Goal: Task Accomplishment & Management: Manage account settings

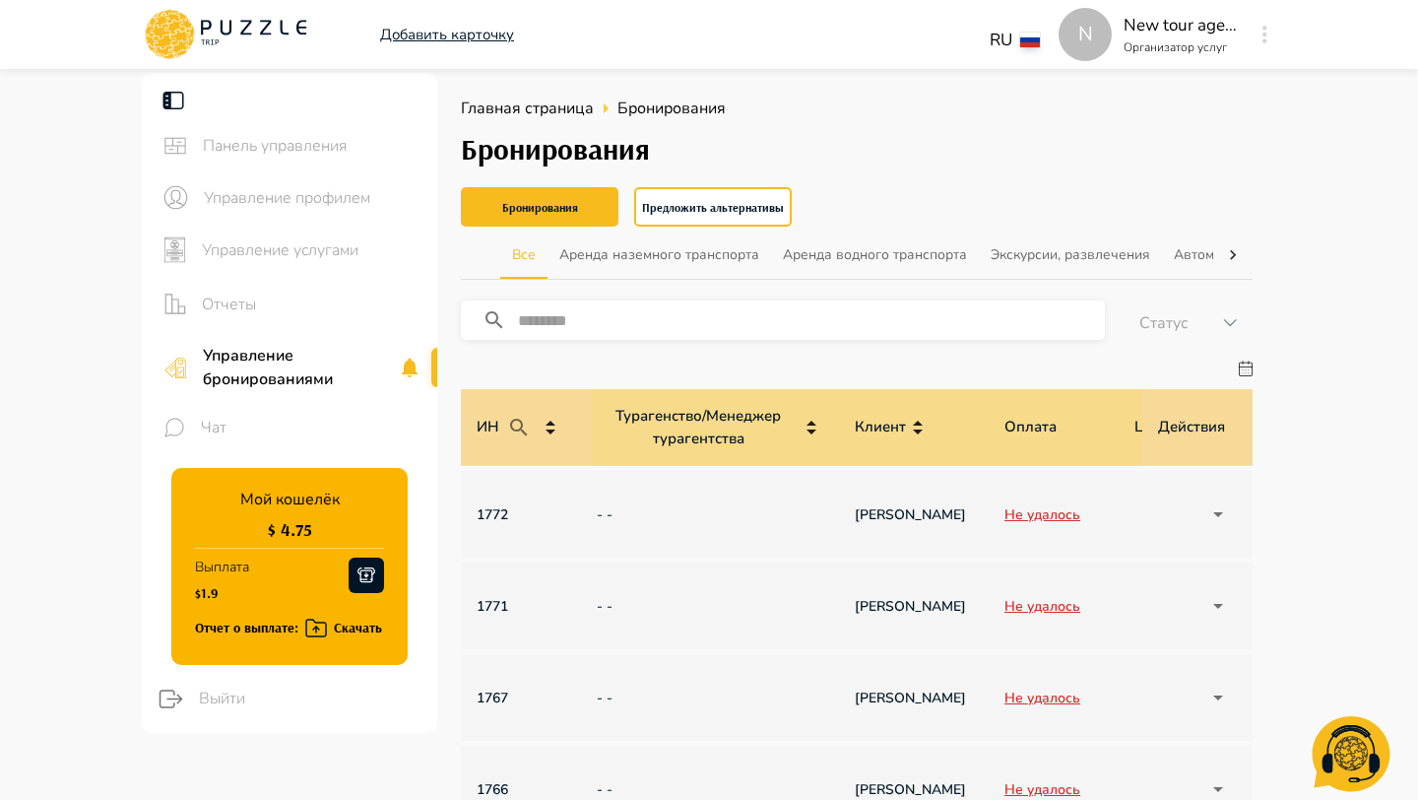
scroll to position [0, 1407]
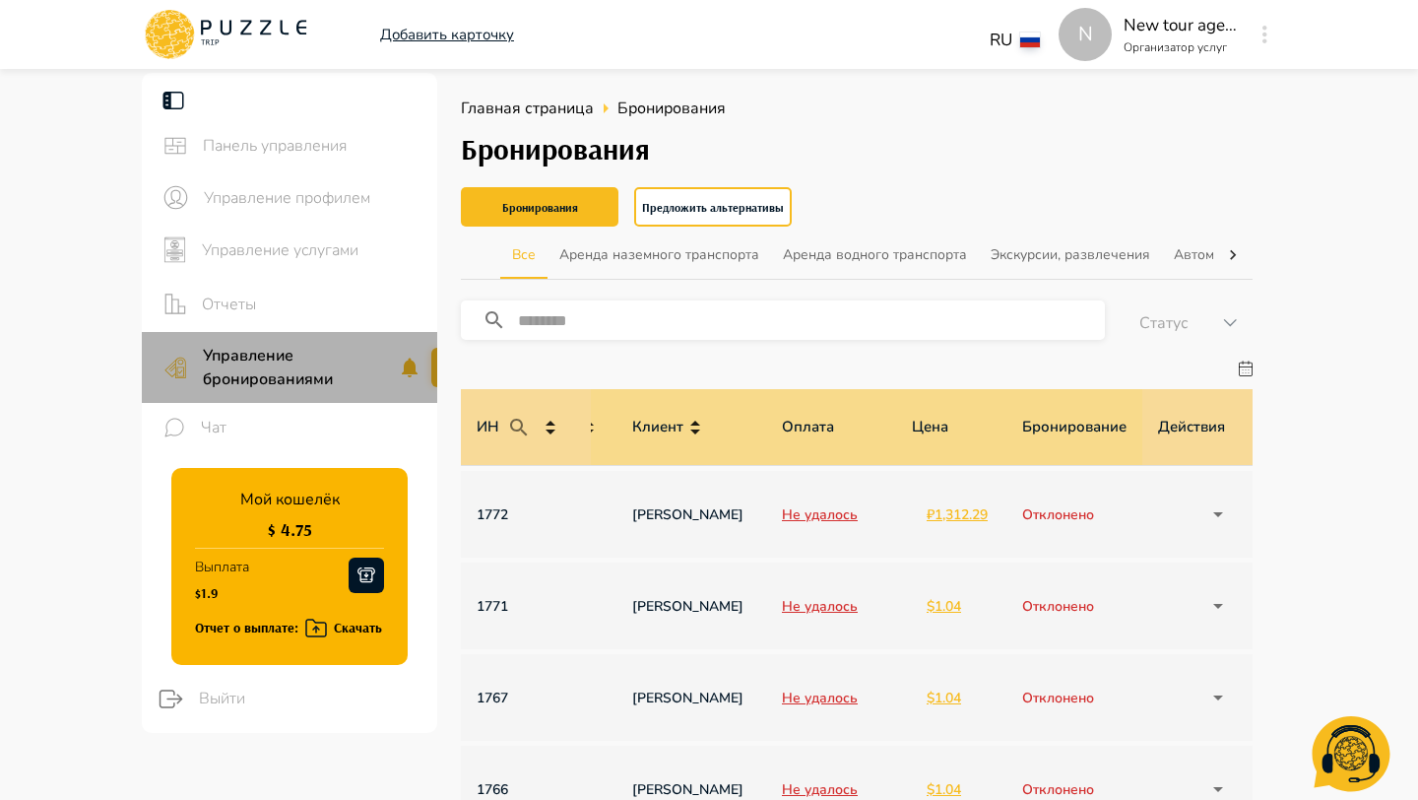
click at [235, 376] on span "Управление бронированиями" at bounding box center [300, 367] width 195 height 47
click at [235, 376] on span "Управление бронированиями" at bounding box center [312, 367] width 219 height 47
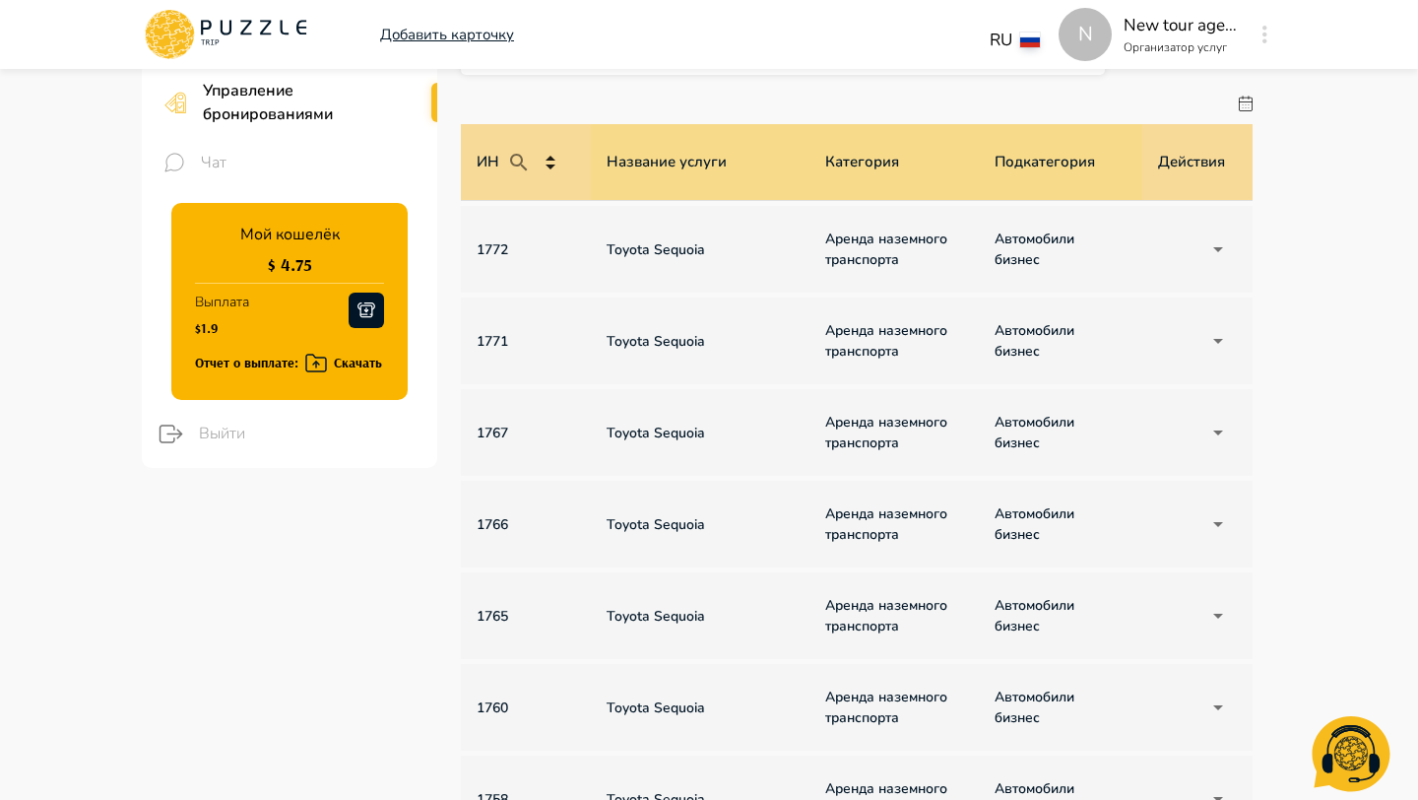
scroll to position [0, 0]
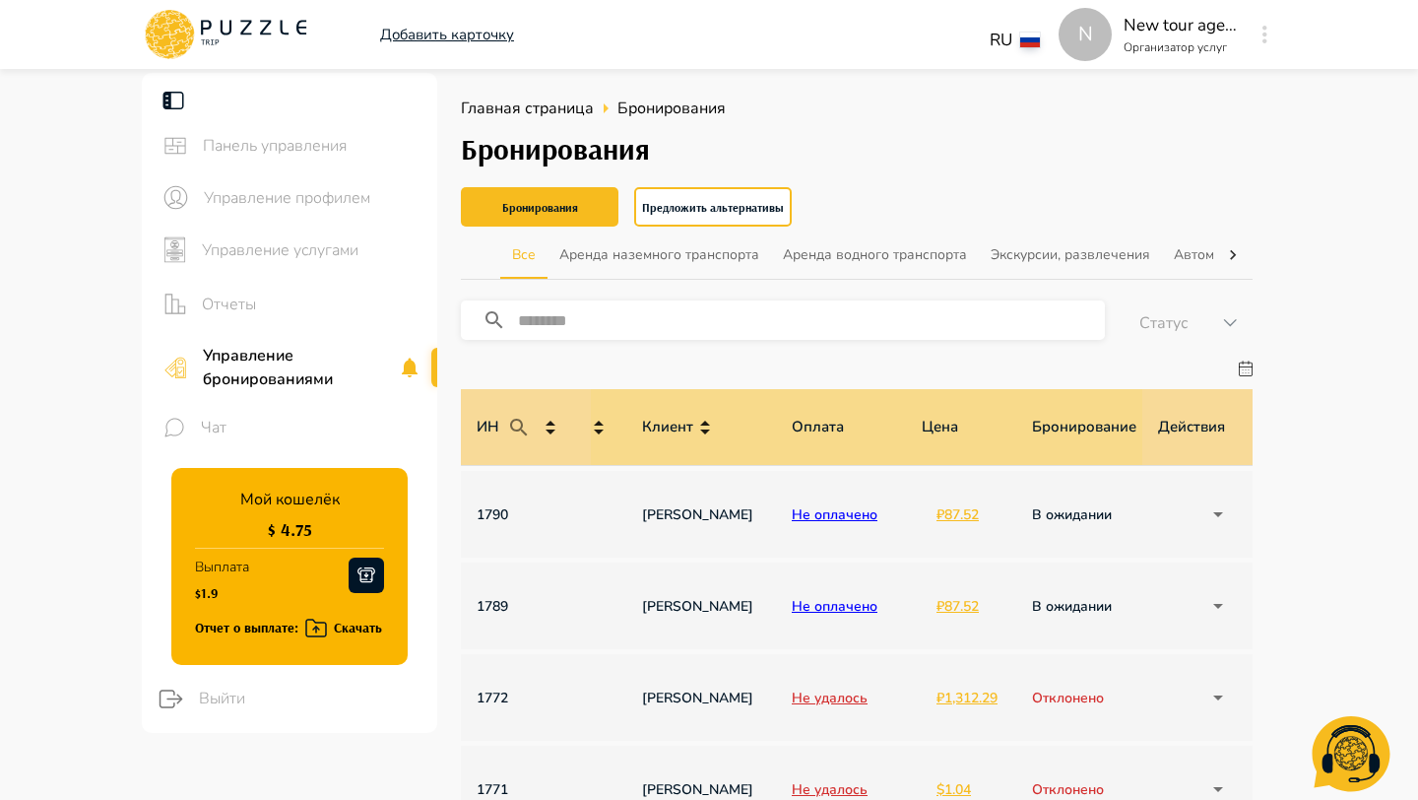
scroll to position [0, 1407]
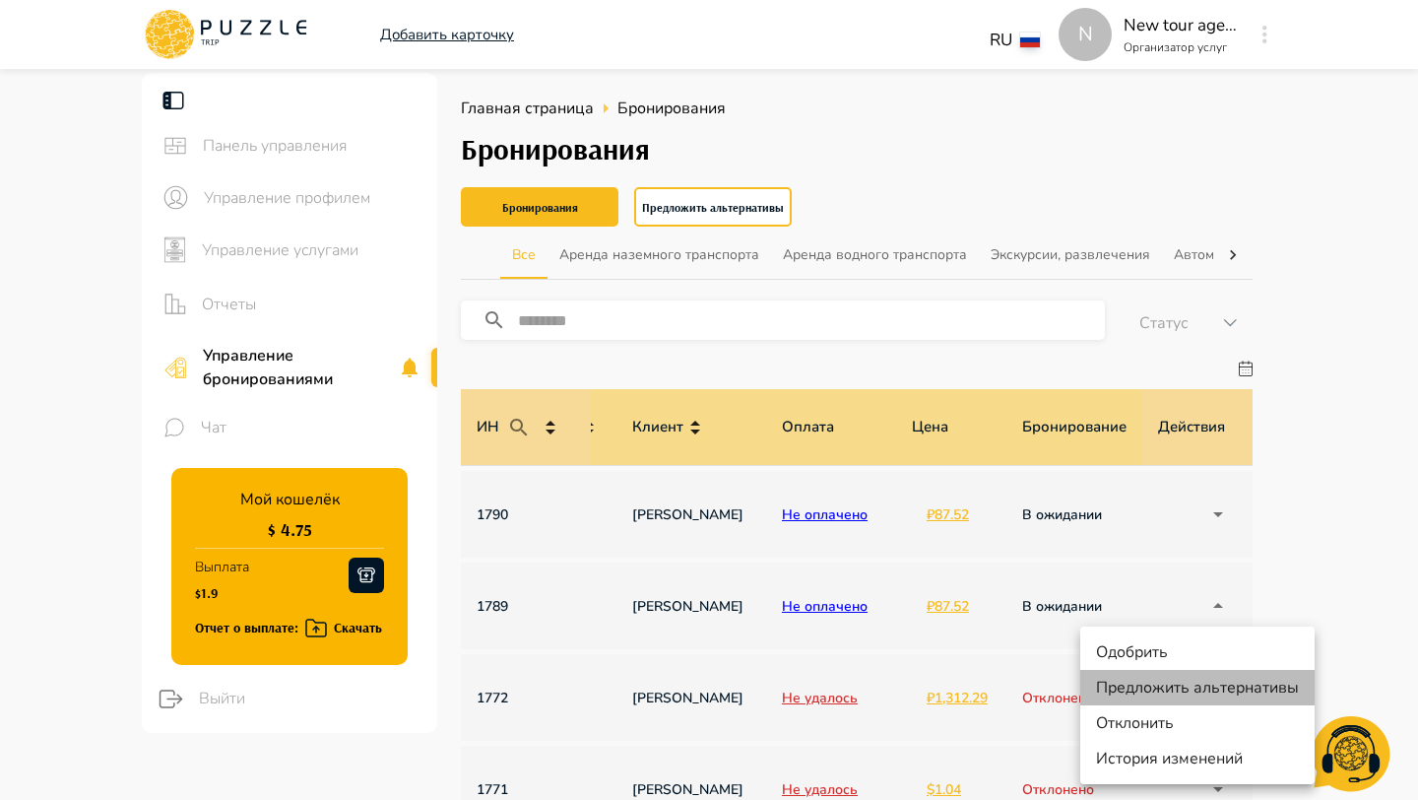
click at [1155, 685] on li "Предложить альтернативы" at bounding box center [1197, 687] width 234 height 35
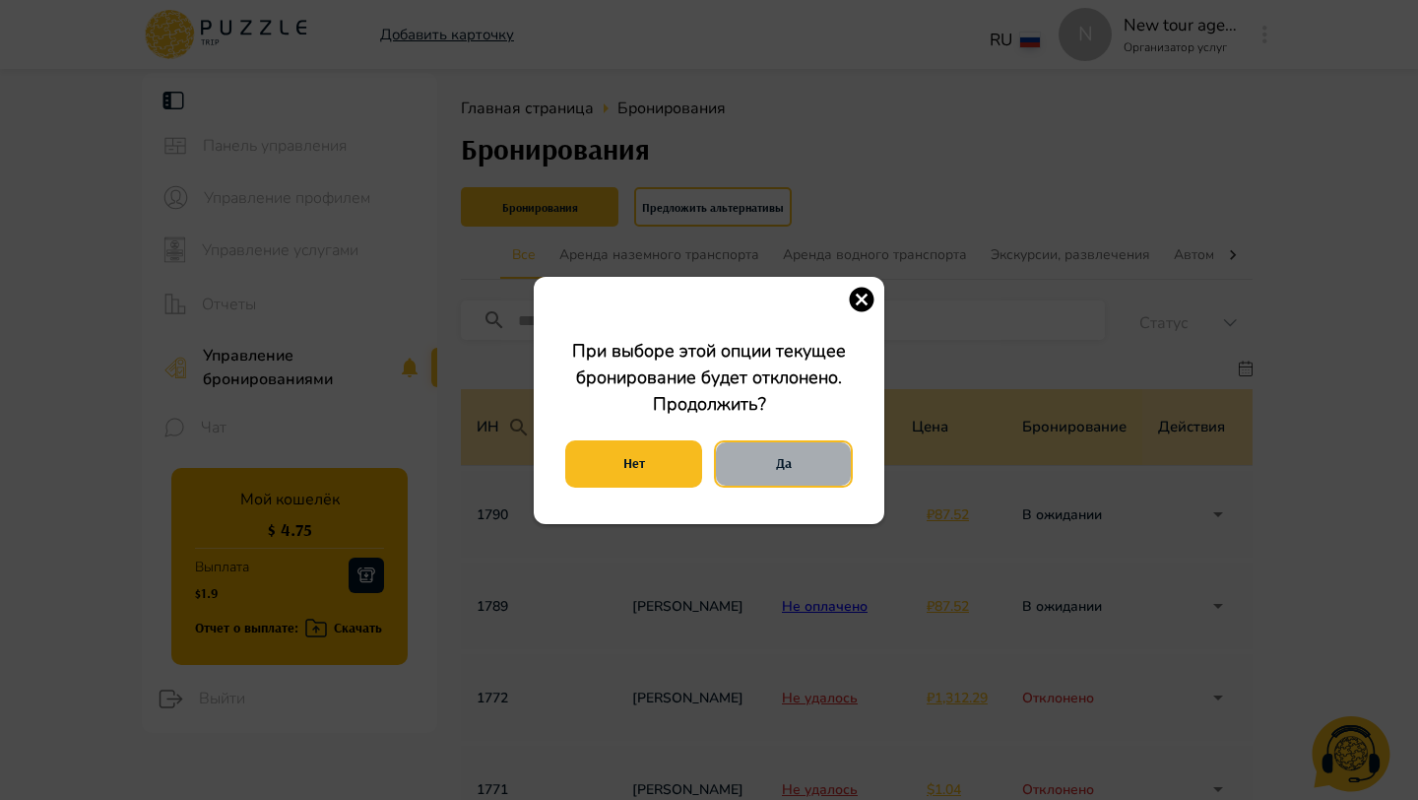
click at [756, 459] on button "Да" at bounding box center [783, 463] width 139 height 47
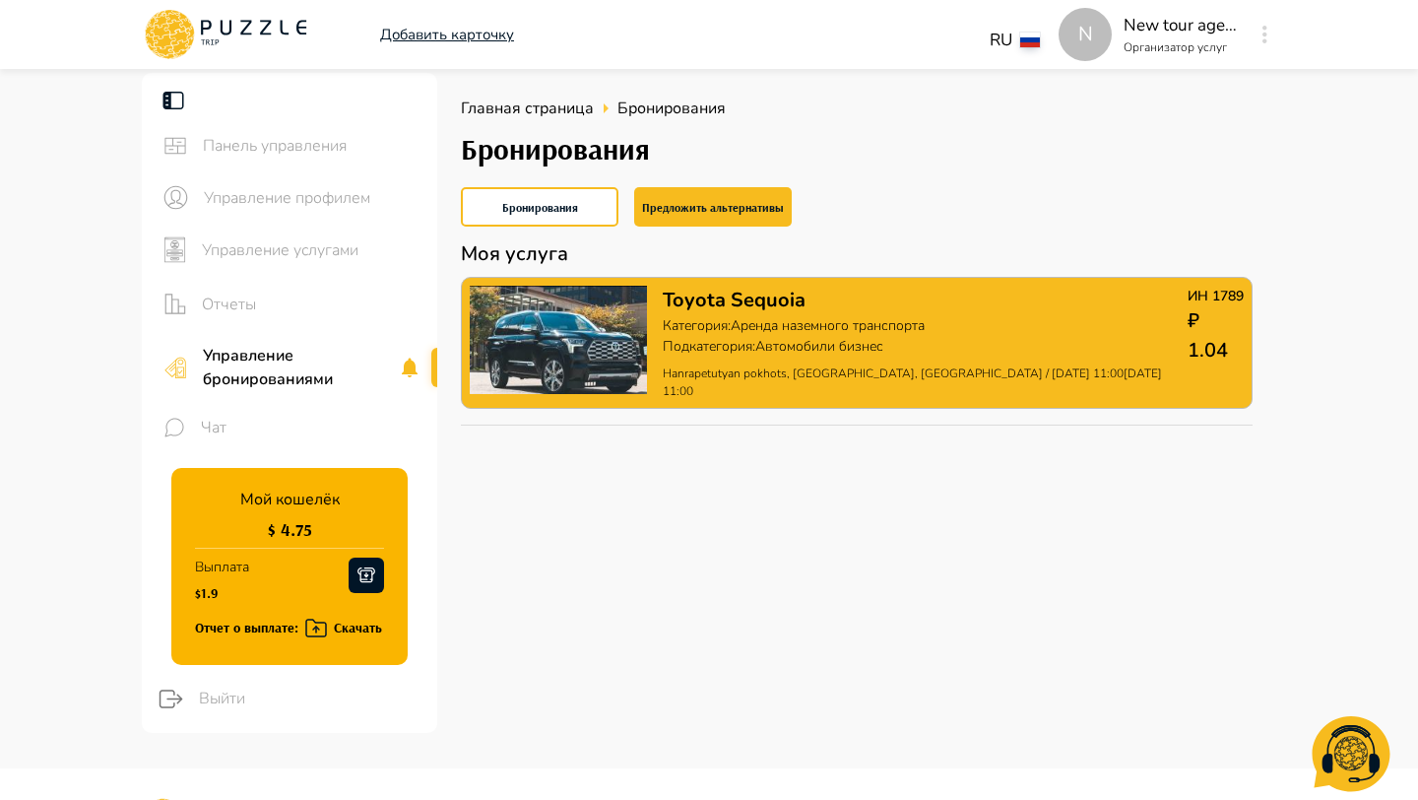
click at [716, 337] on p "Подкатегория : Автомобили бизнес" at bounding box center [925, 346] width 525 height 21
click at [622, 349] on img at bounding box center [558, 340] width 177 height 108
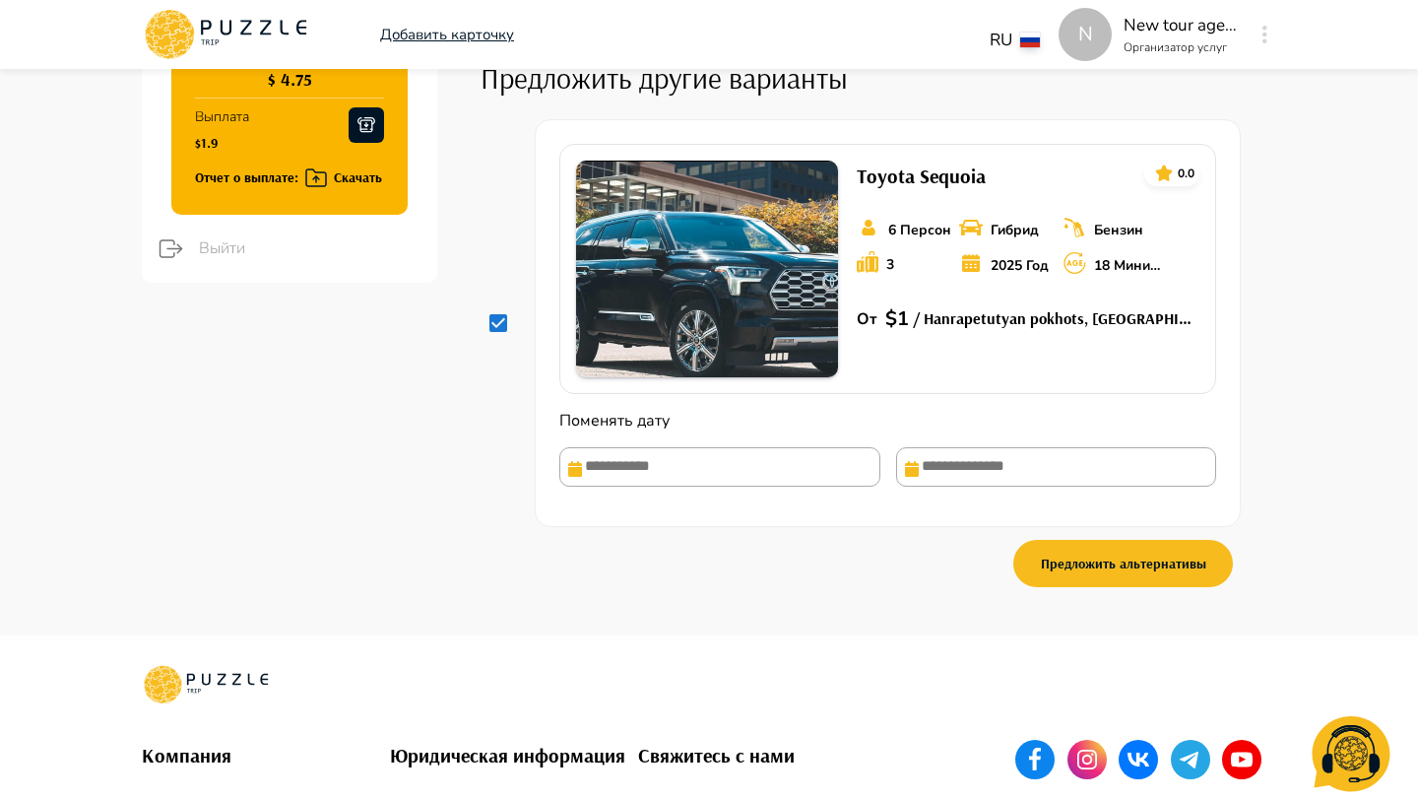
scroll to position [515, 0]
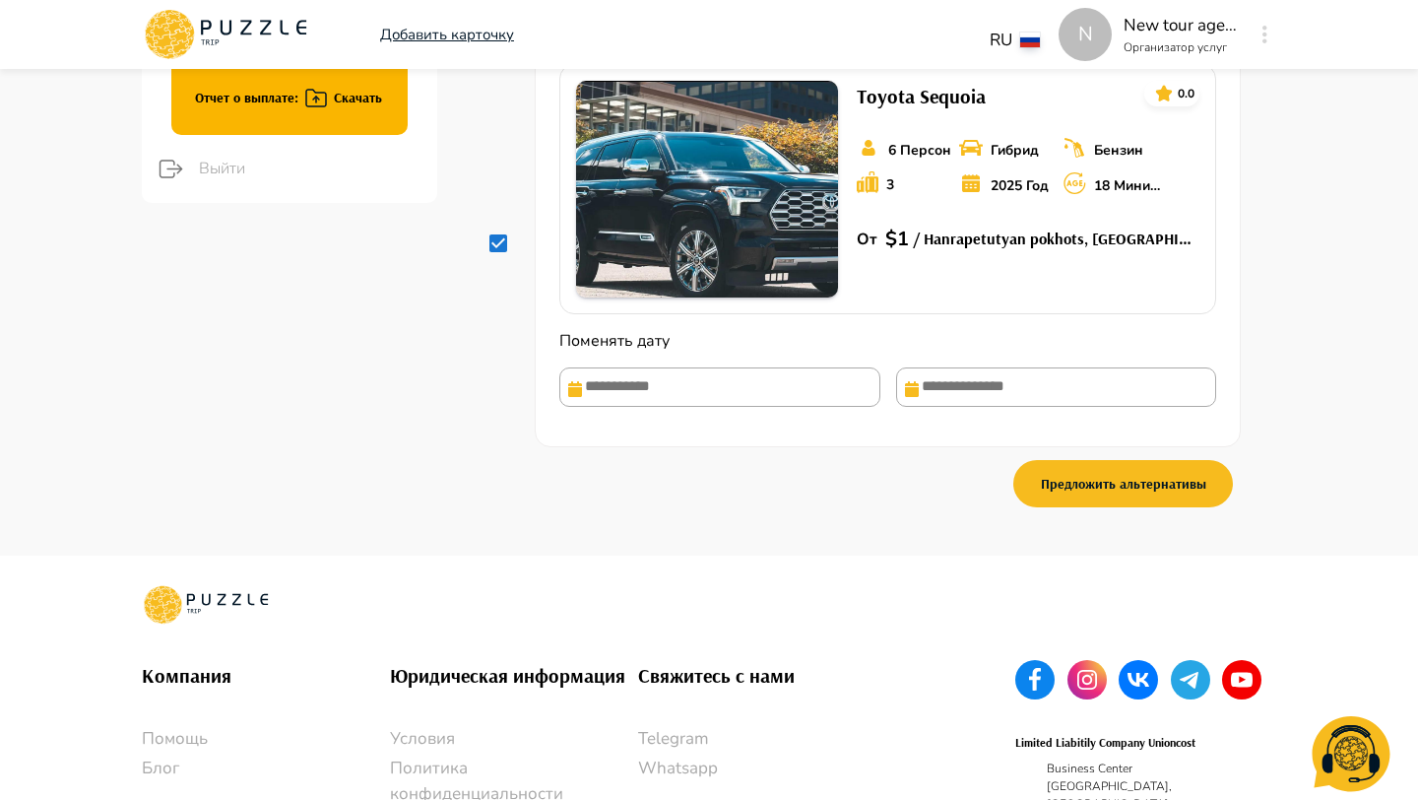
click at [689, 330] on div "Поменять дату" at bounding box center [887, 376] width 657 height 93
click at [662, 372] on input "text" at bounding box center [719, 386] width 321 height 39
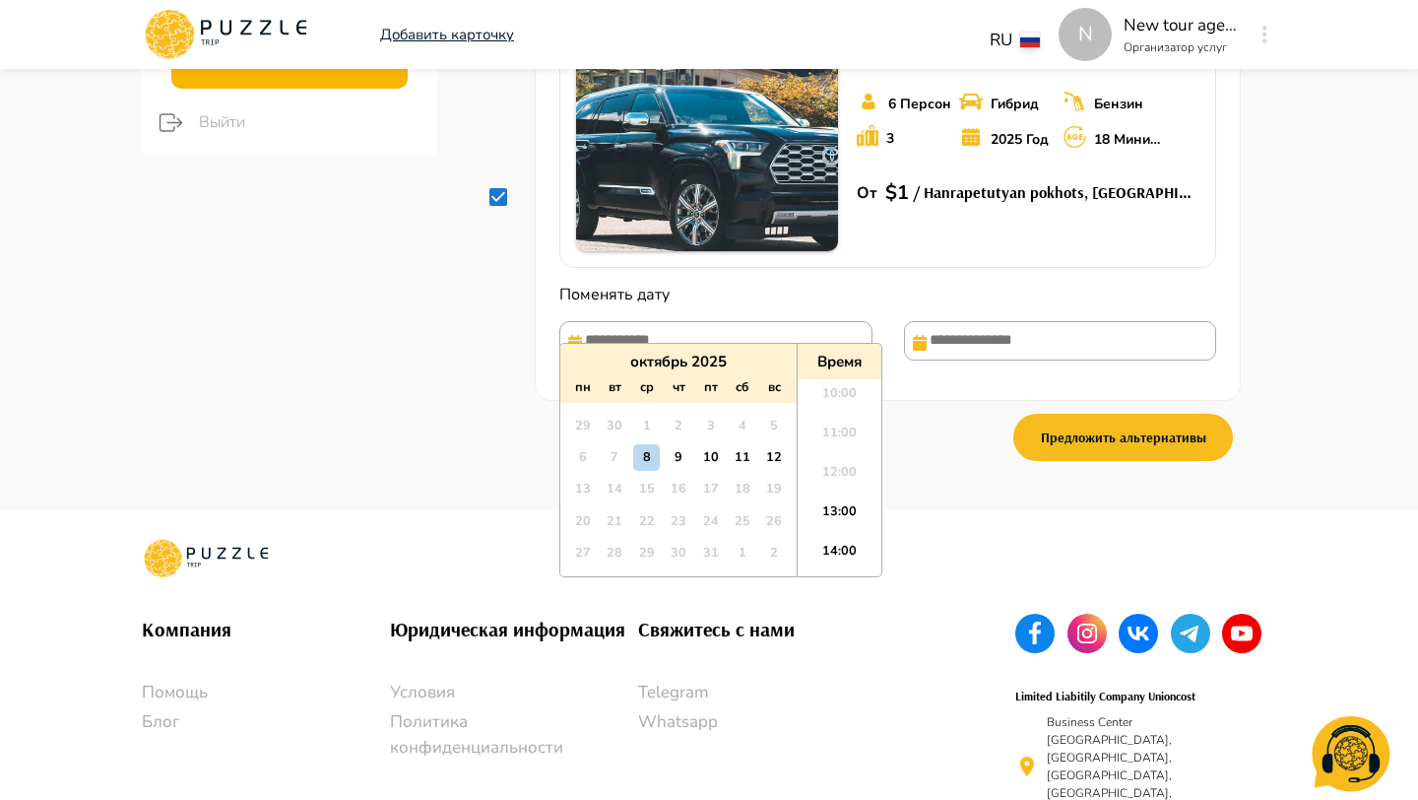
scroll to position [570, 0]
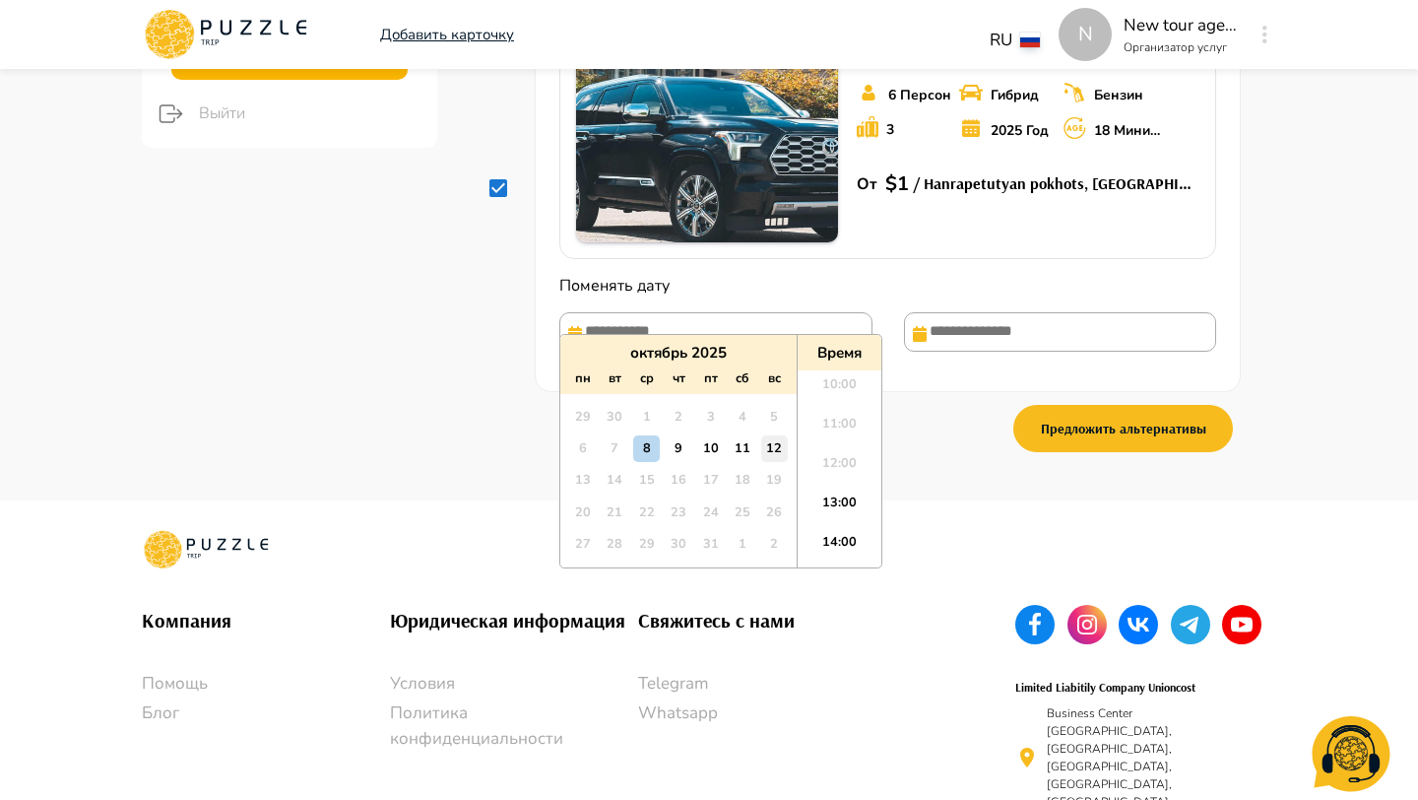
click at [774, 450] on div "12" at bounding box center [774, 448] width 27 height 27
type input "**********"
click at [850, 551] on li "14:00" at bounding box center [840, 547] width 84 height 39
type input "**********"
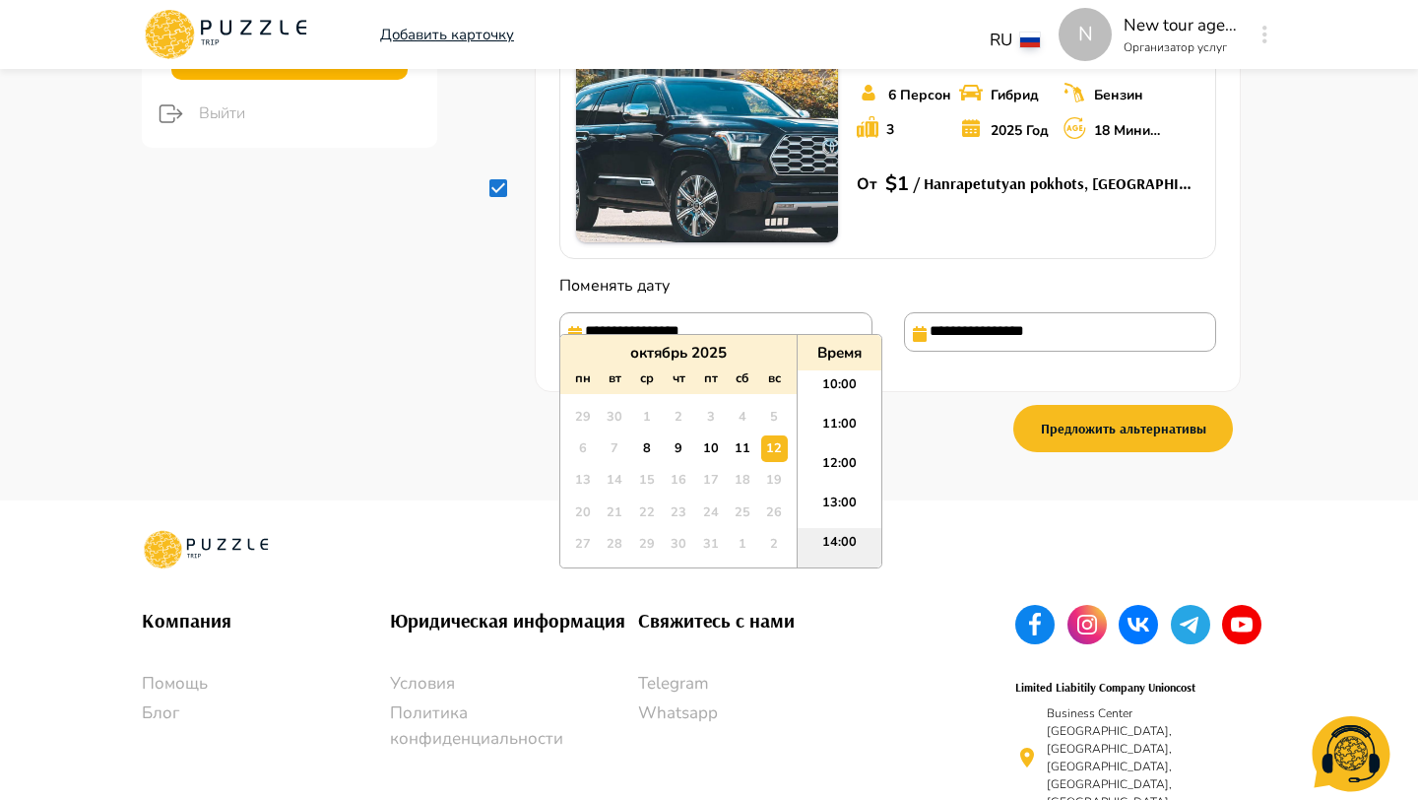
type input "**********"
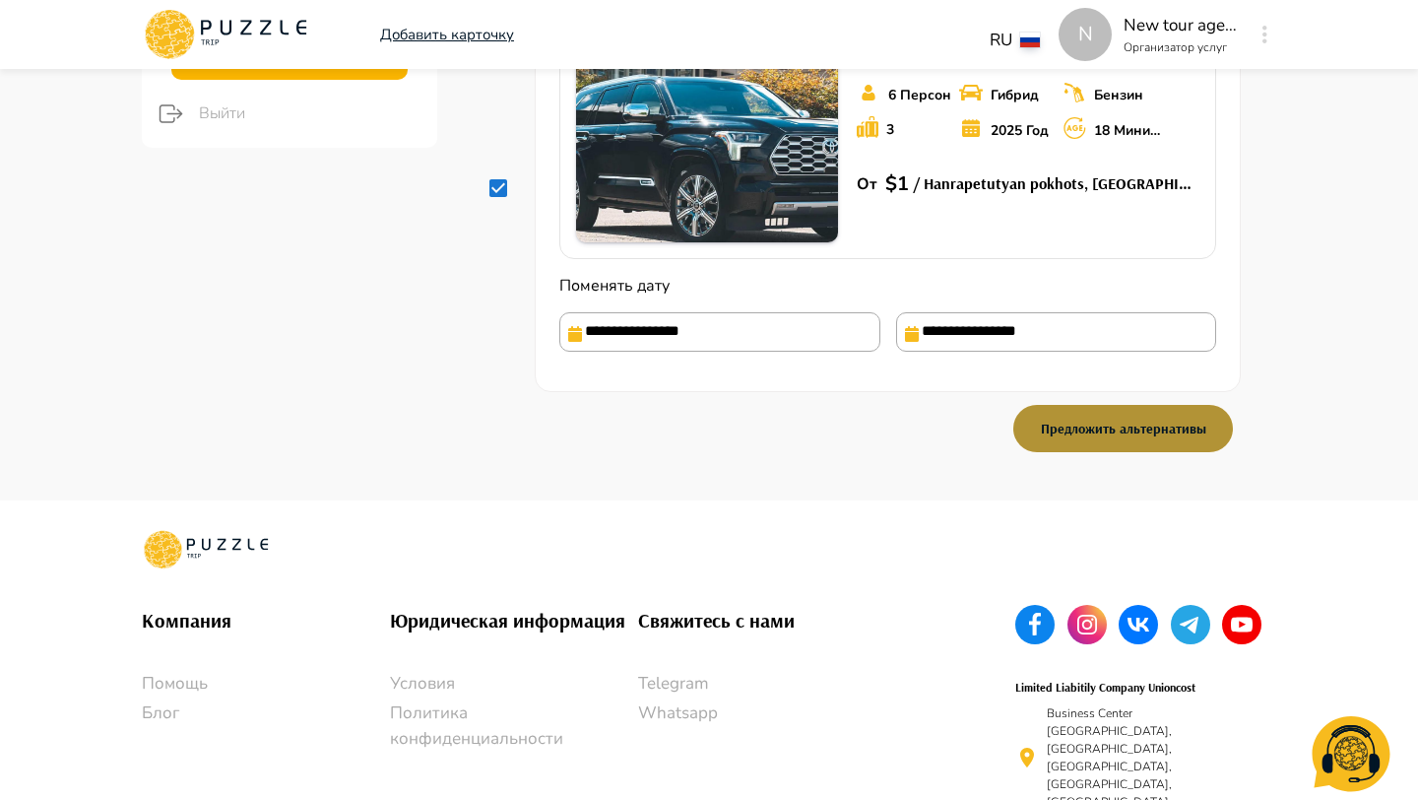
click at [1083, 414] on button "Предложить альтернативы" at bounding box center [1124, 428] width 220 height 47
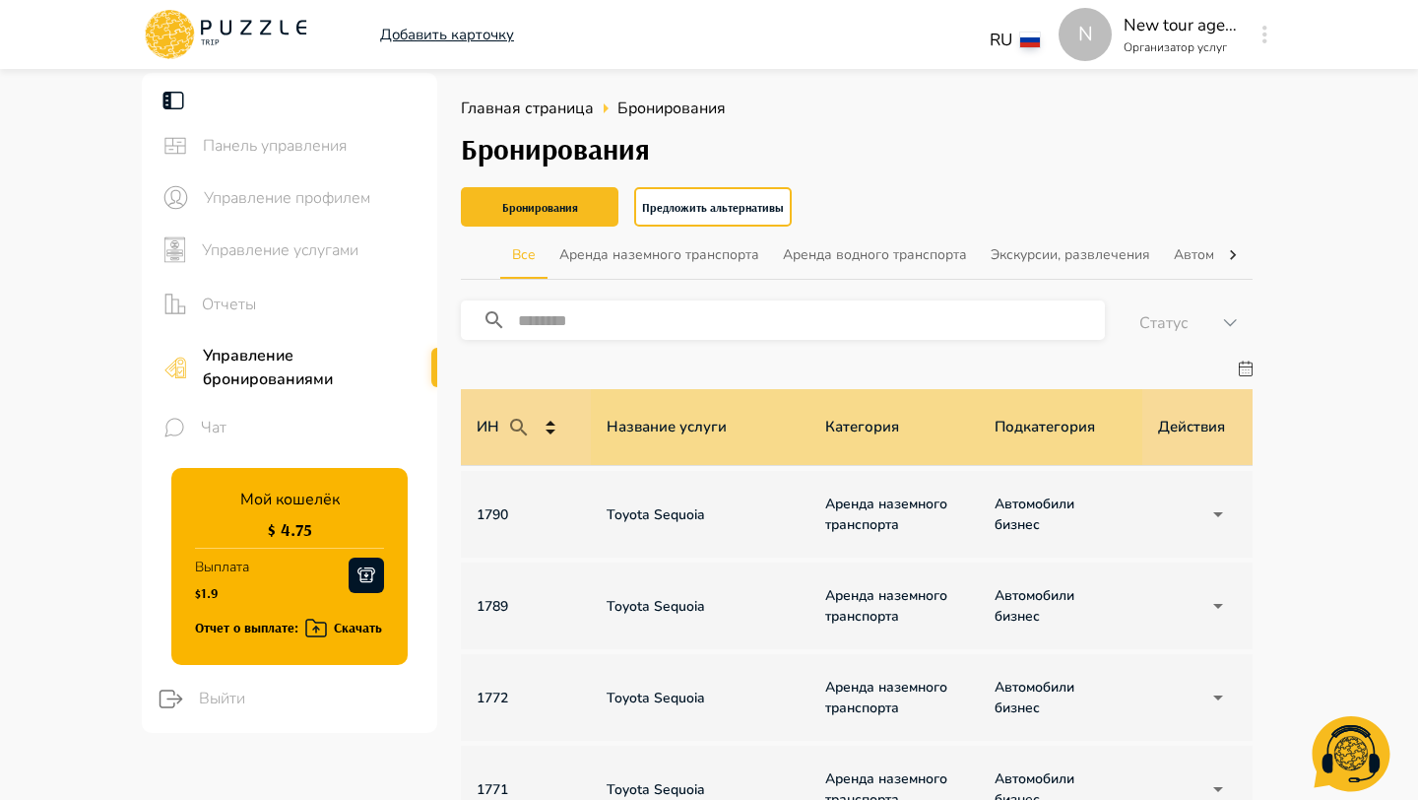
scroll to position [0, 1407]
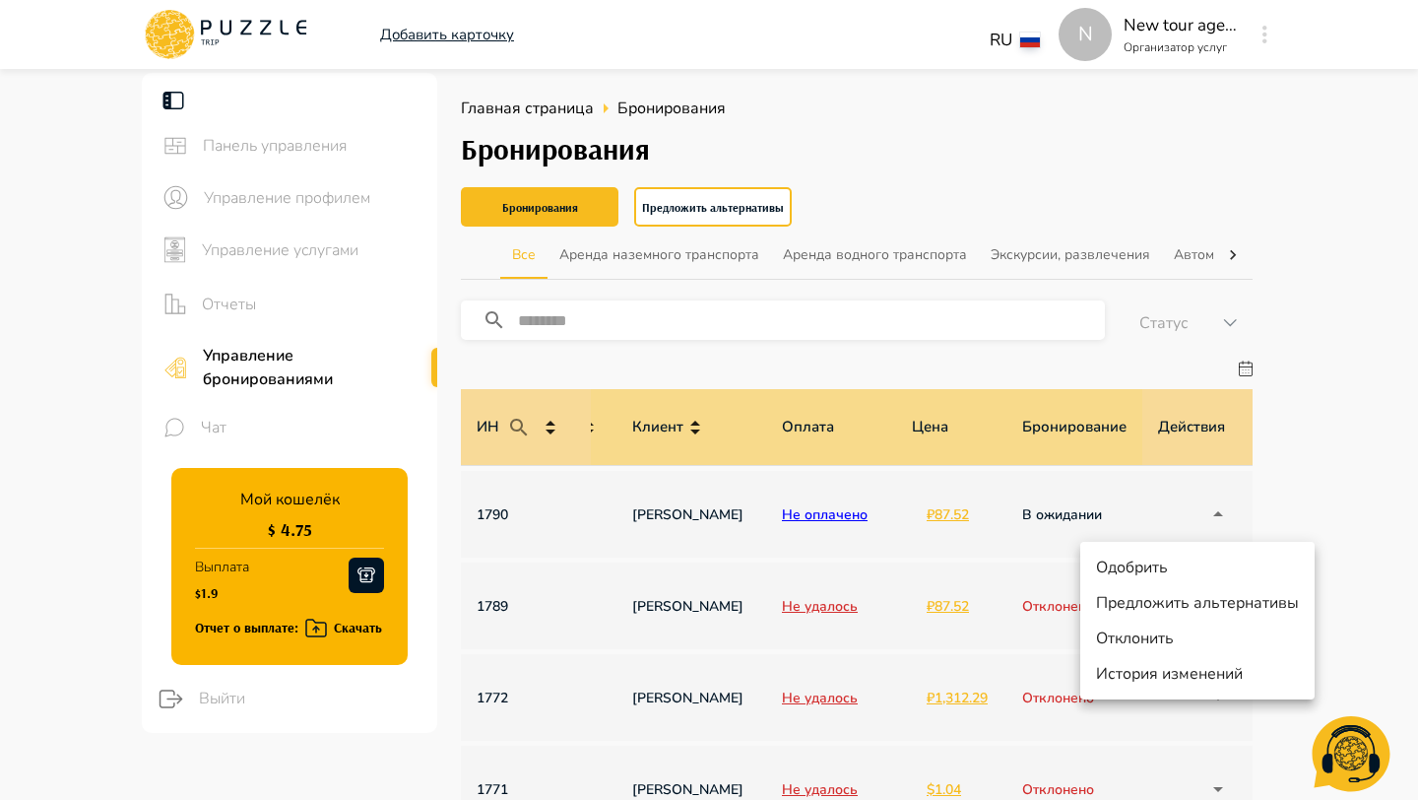
click at [1175, 612] on li "Предложить альтернативы" at bounding box center [1197, 602] width 234 height 35
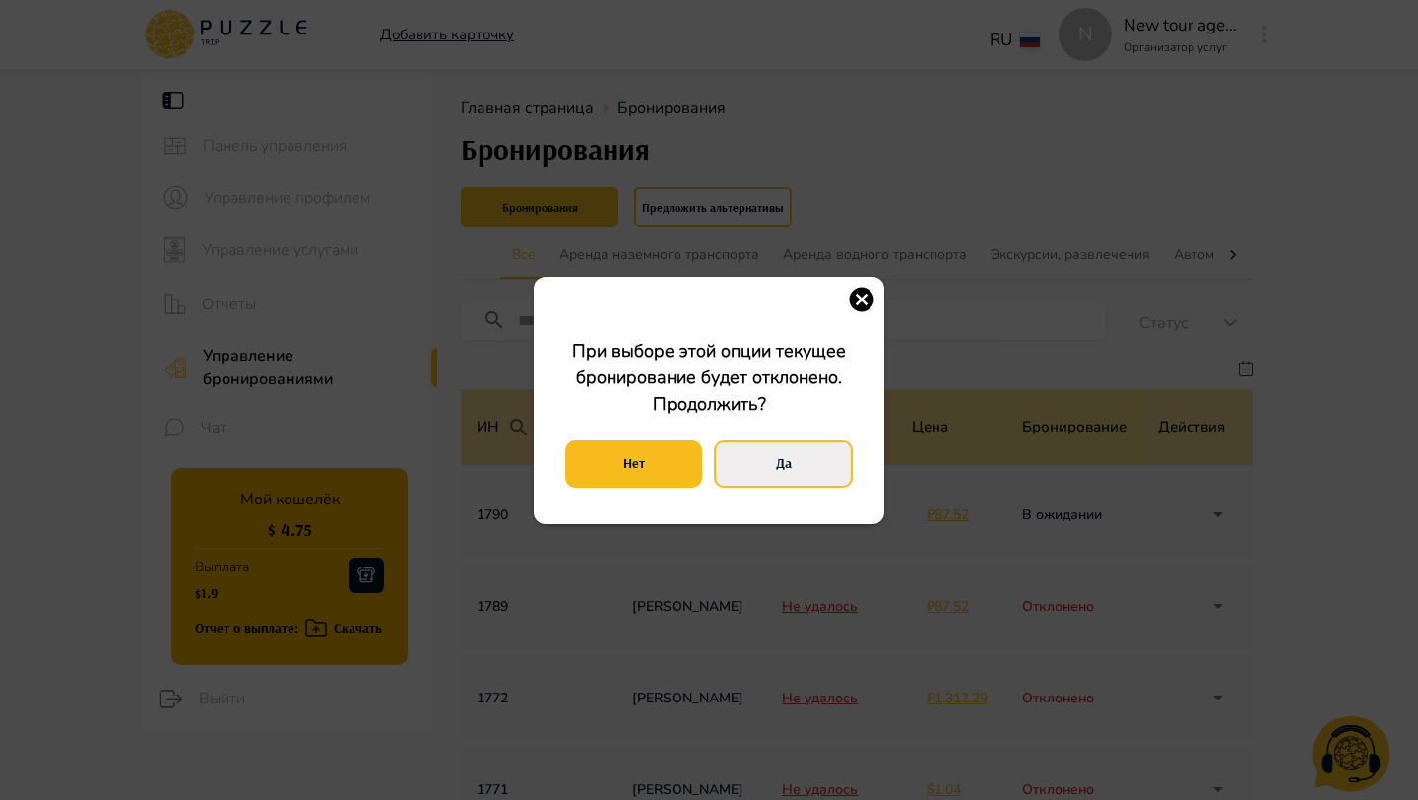
click at [772, 450] on button "Да" at bounding box center [783, 463] width 139 height 47
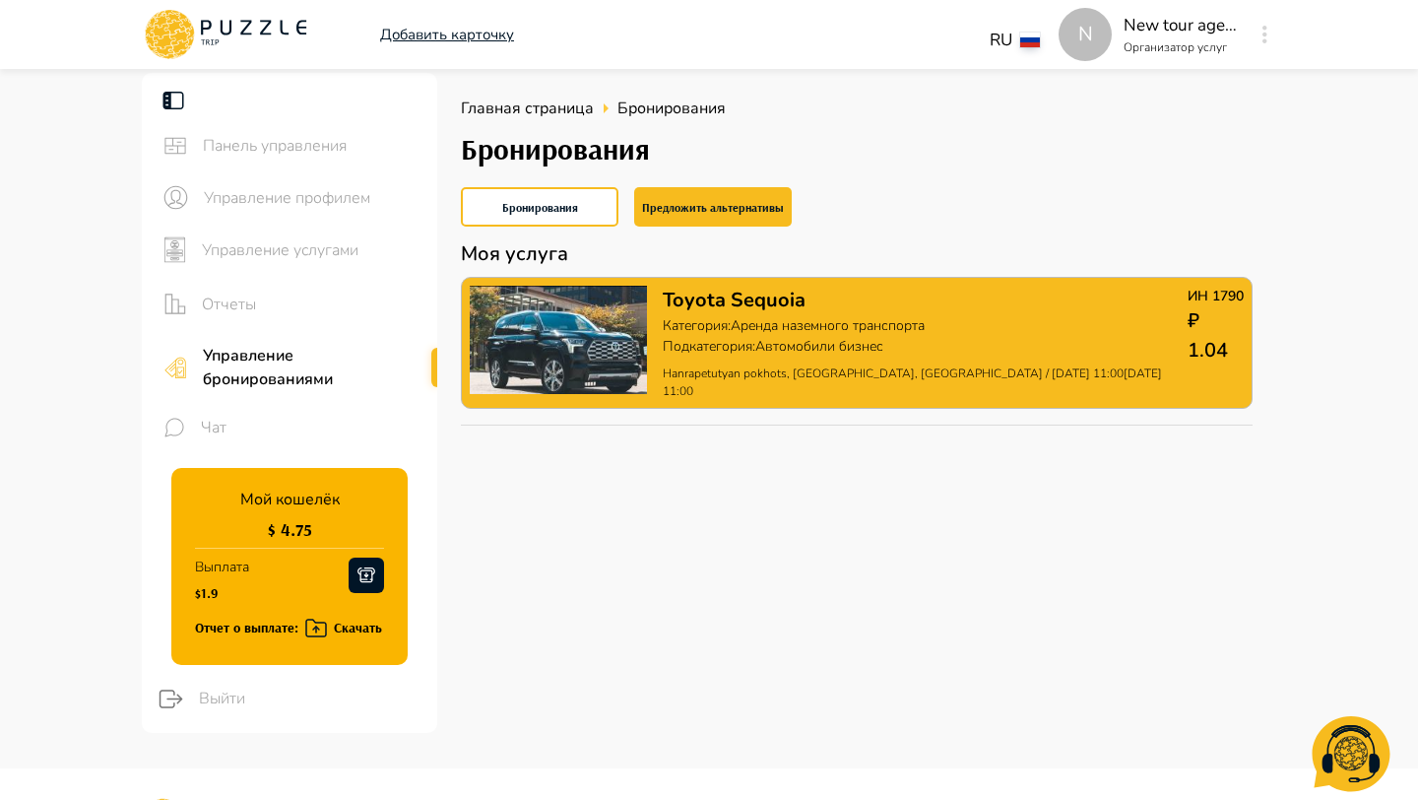
click at [960, 336] on p "Подкатегория : Автомобили бизнес" at bounding box center [925, 346] width 525 height 21
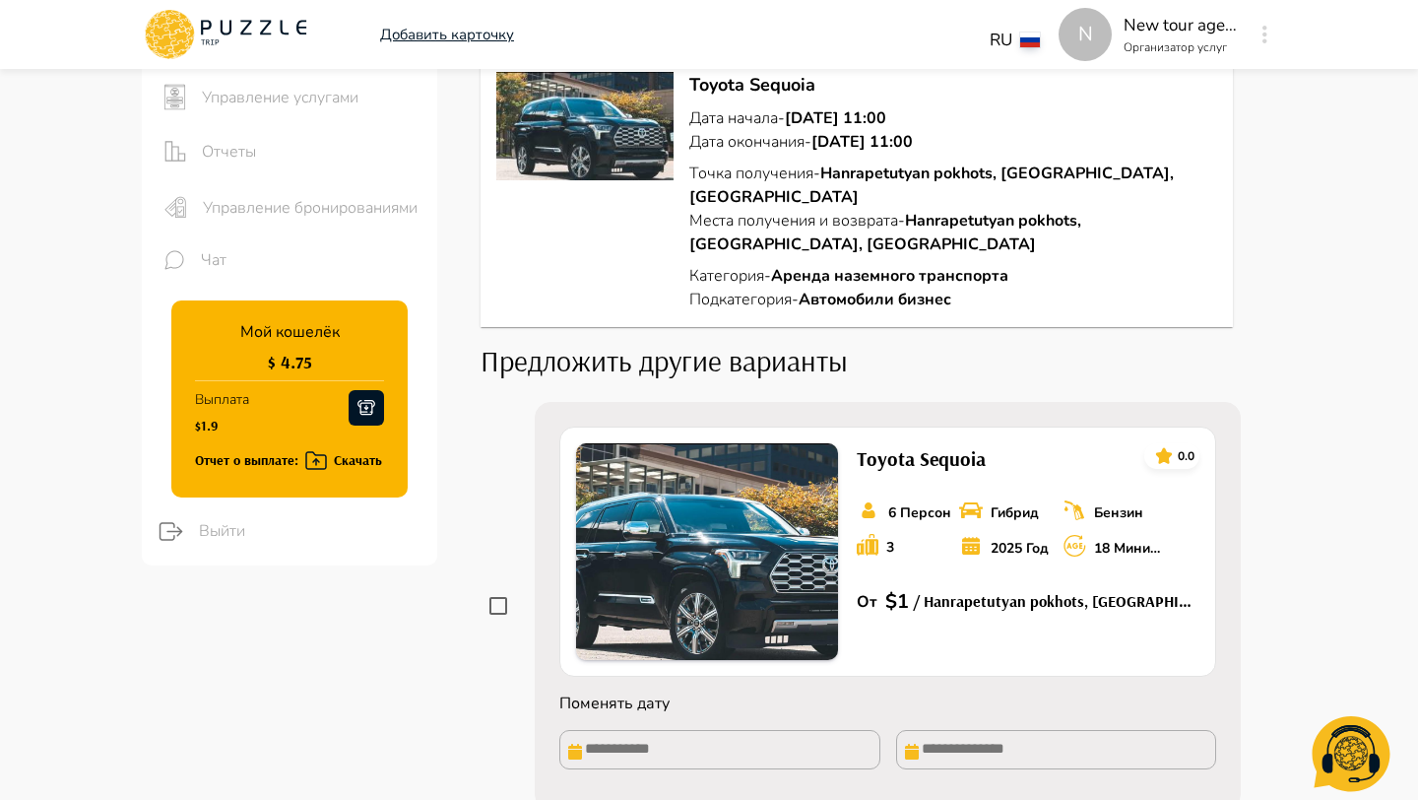
scroll to position [201, 0]
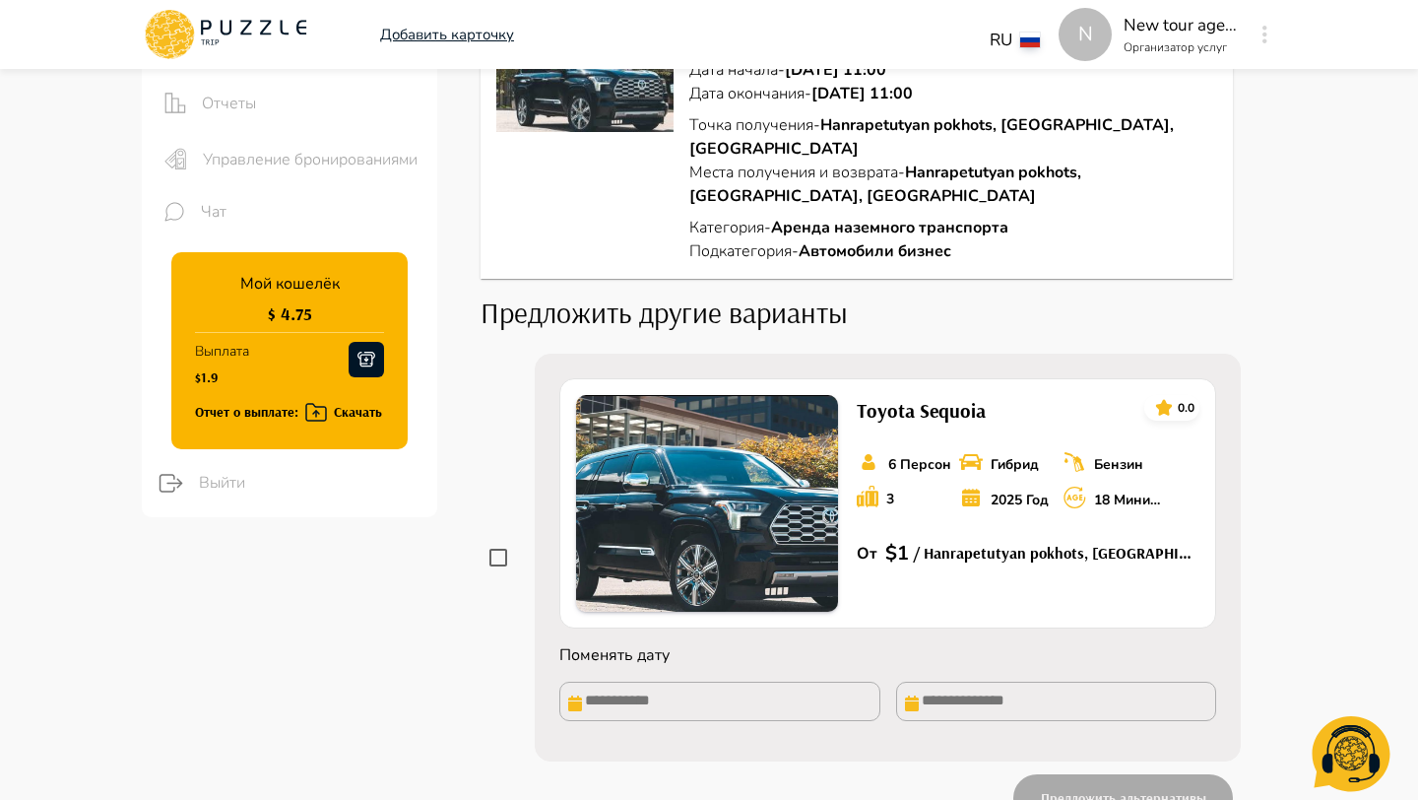
click at [500, 556] on label at bounding box center [498, 558] width 41 height 408
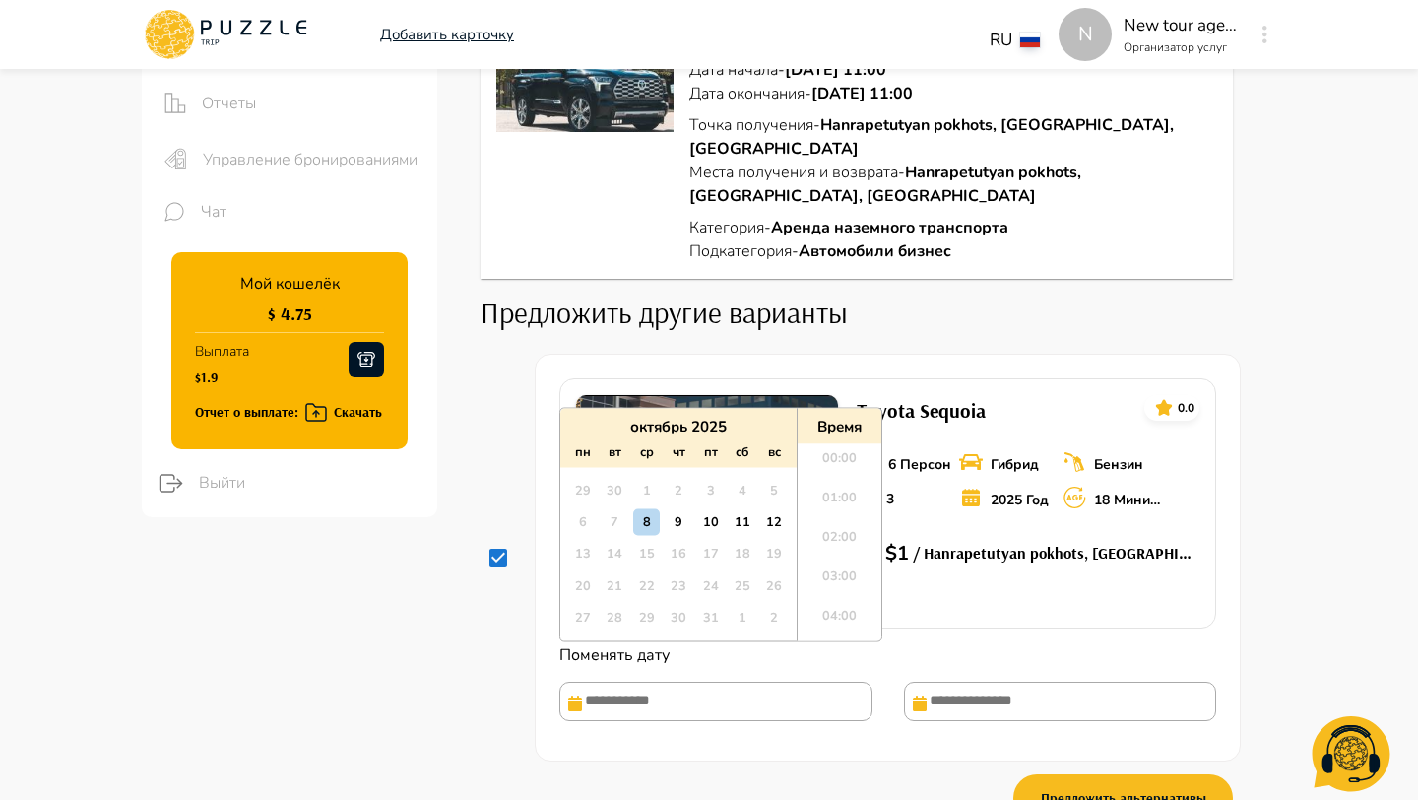
click at [624, 682] on input "text" at bounding box center [715, 701] width 313 height 39
click at [768, 532] on div "12" at bounding box center [774, 522] width 27 height 27
type input "**********"
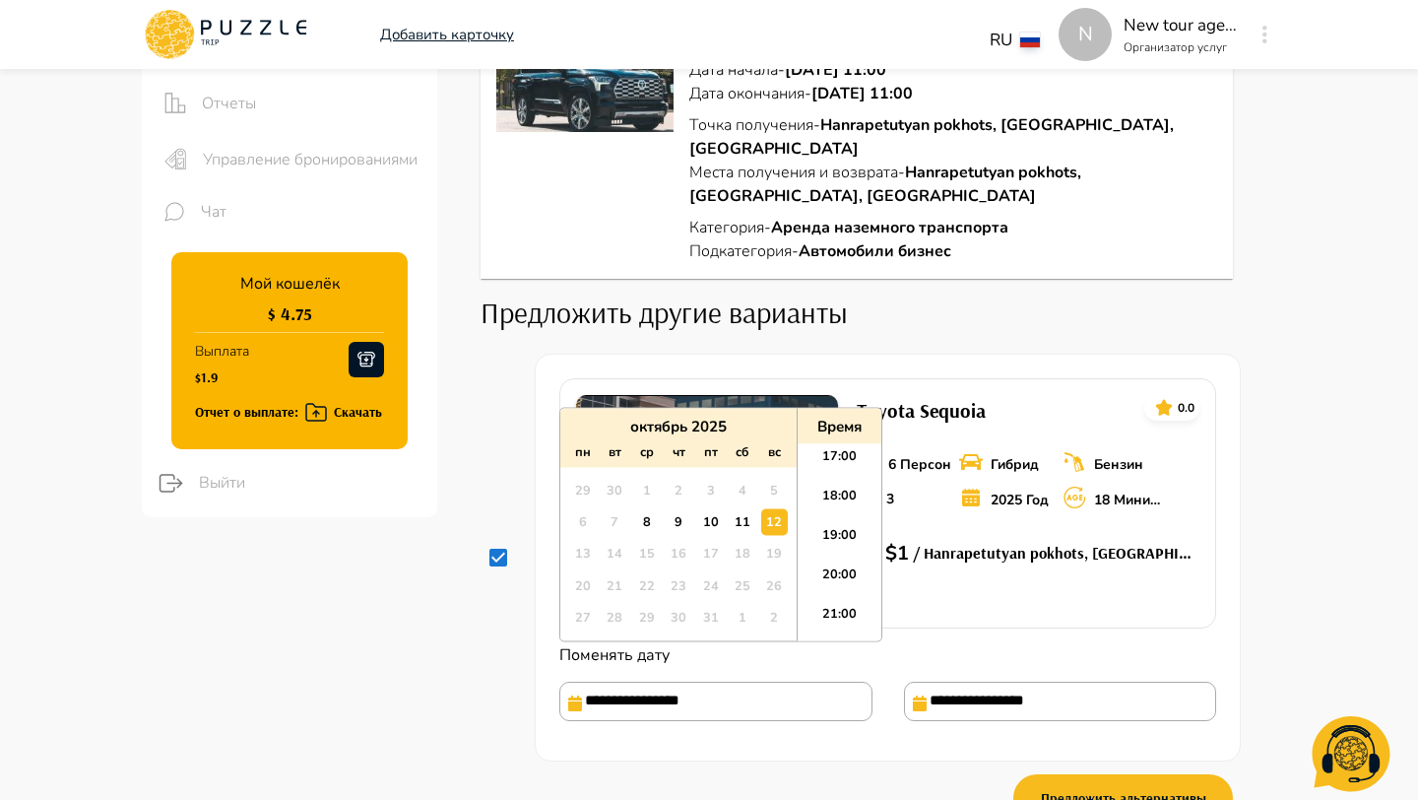
scroll to position [749, 0]
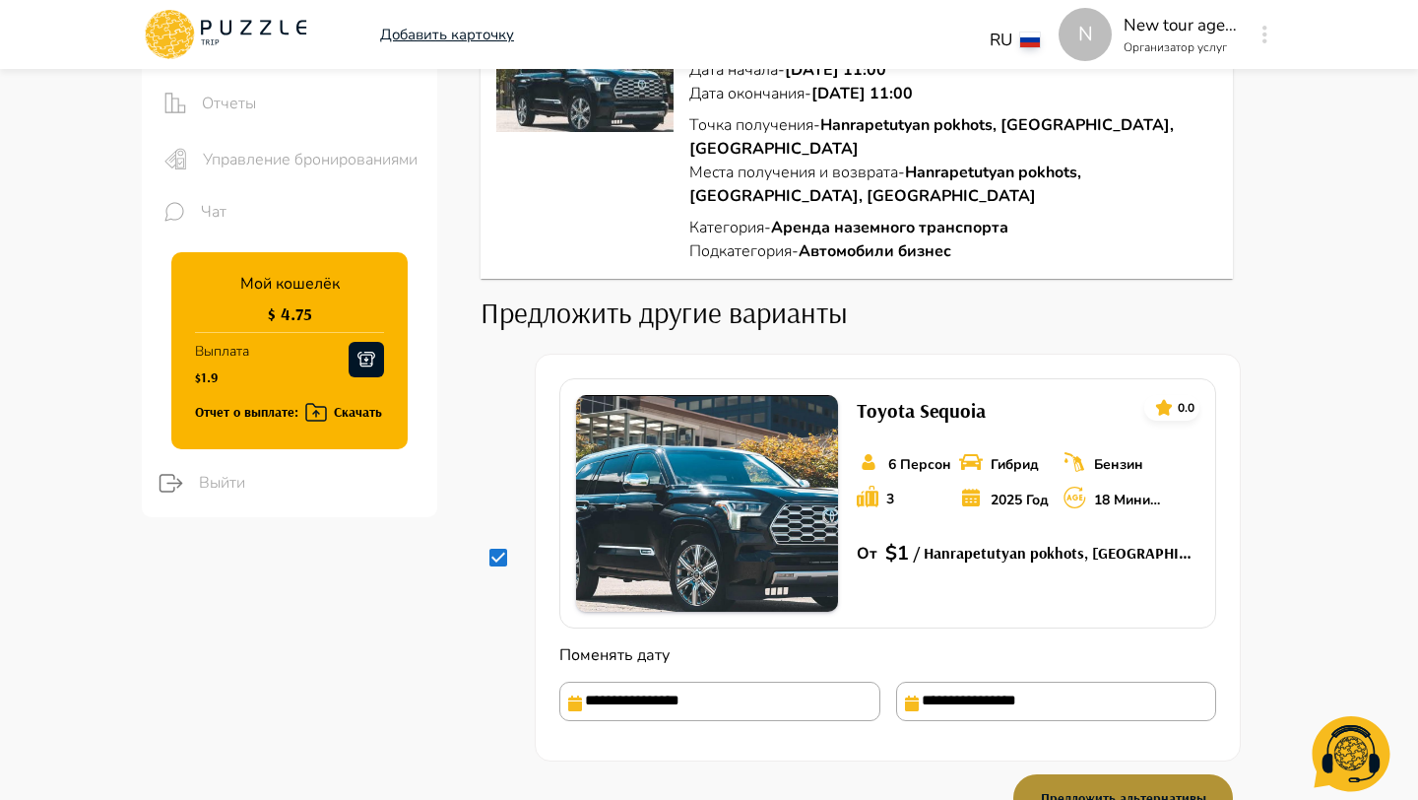
click at [1077, 784] on button "Предложить альтернативы" at bounding box center [1124, 797] width 220 height 47
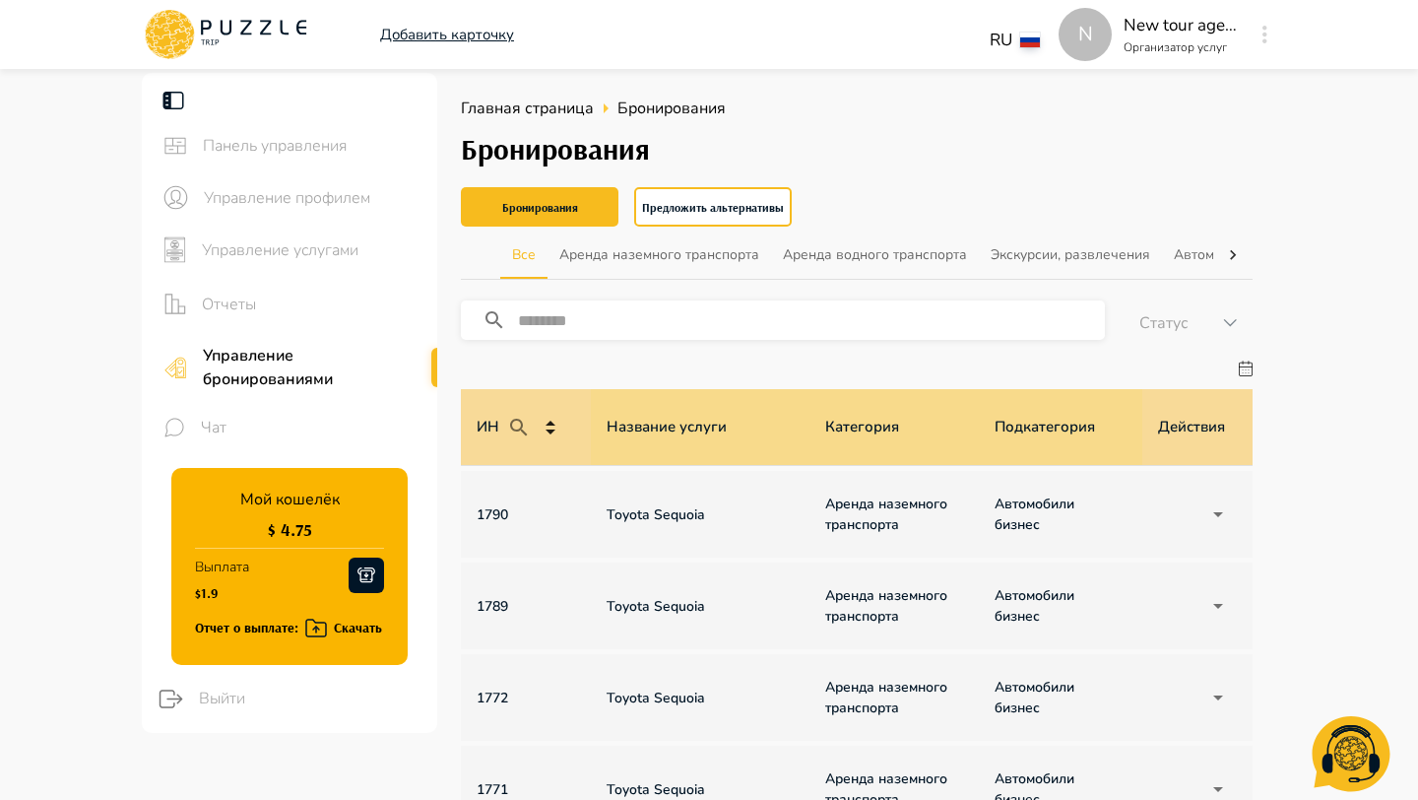
click at [311, 242] on span "Управление услугами" at bounding box center [312, 250] width 220 height 24
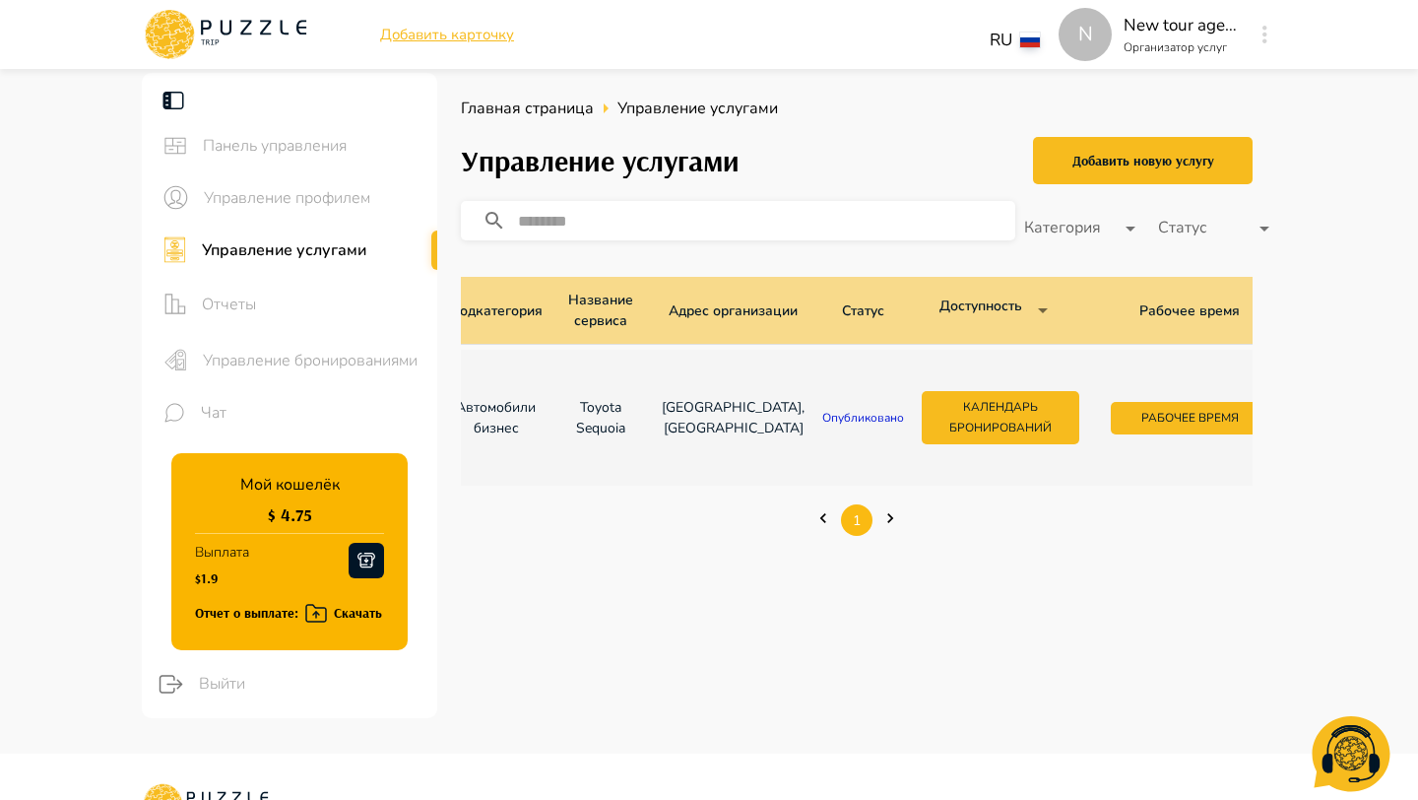
scroll to position [0, 277]
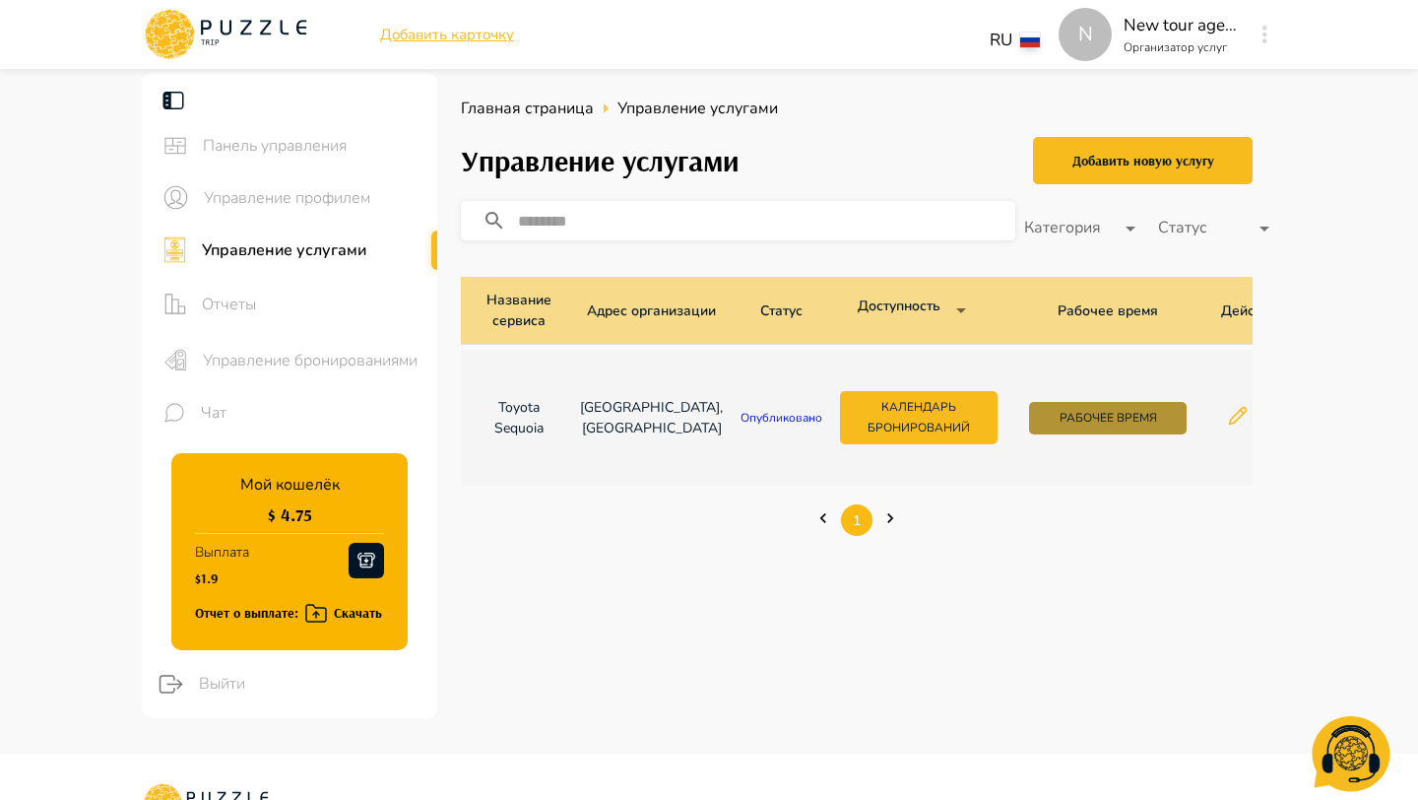
click at [1104, 414] on button "Рабочее время" at bounding box center [1108, 418] width 158 height 33
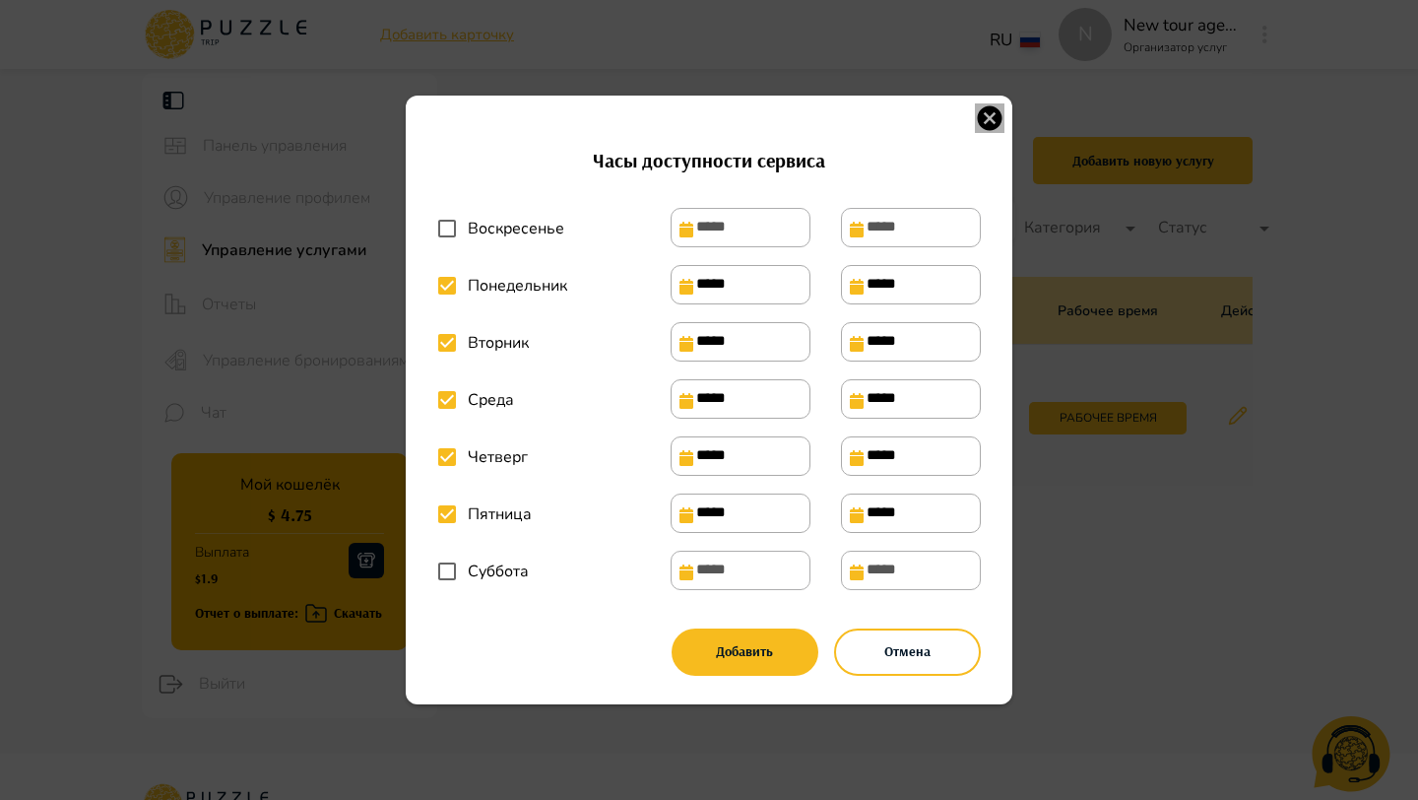
click at [984, 108] on icon "button" at bounding box center [990, 118] width 25 height 25
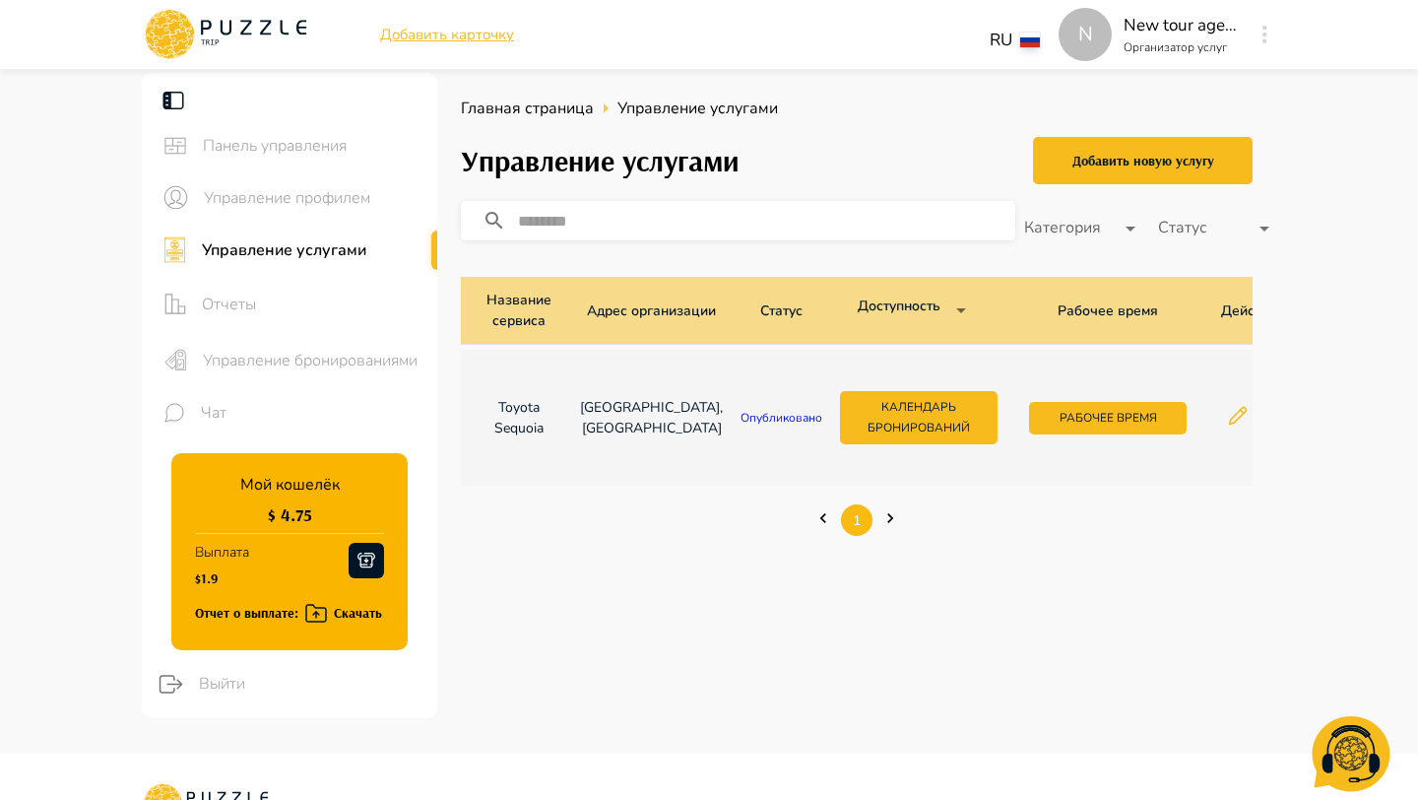
click at [288, 336] on div "Управление бронированиями" at bounding box center [289, 360] width 295 height 56
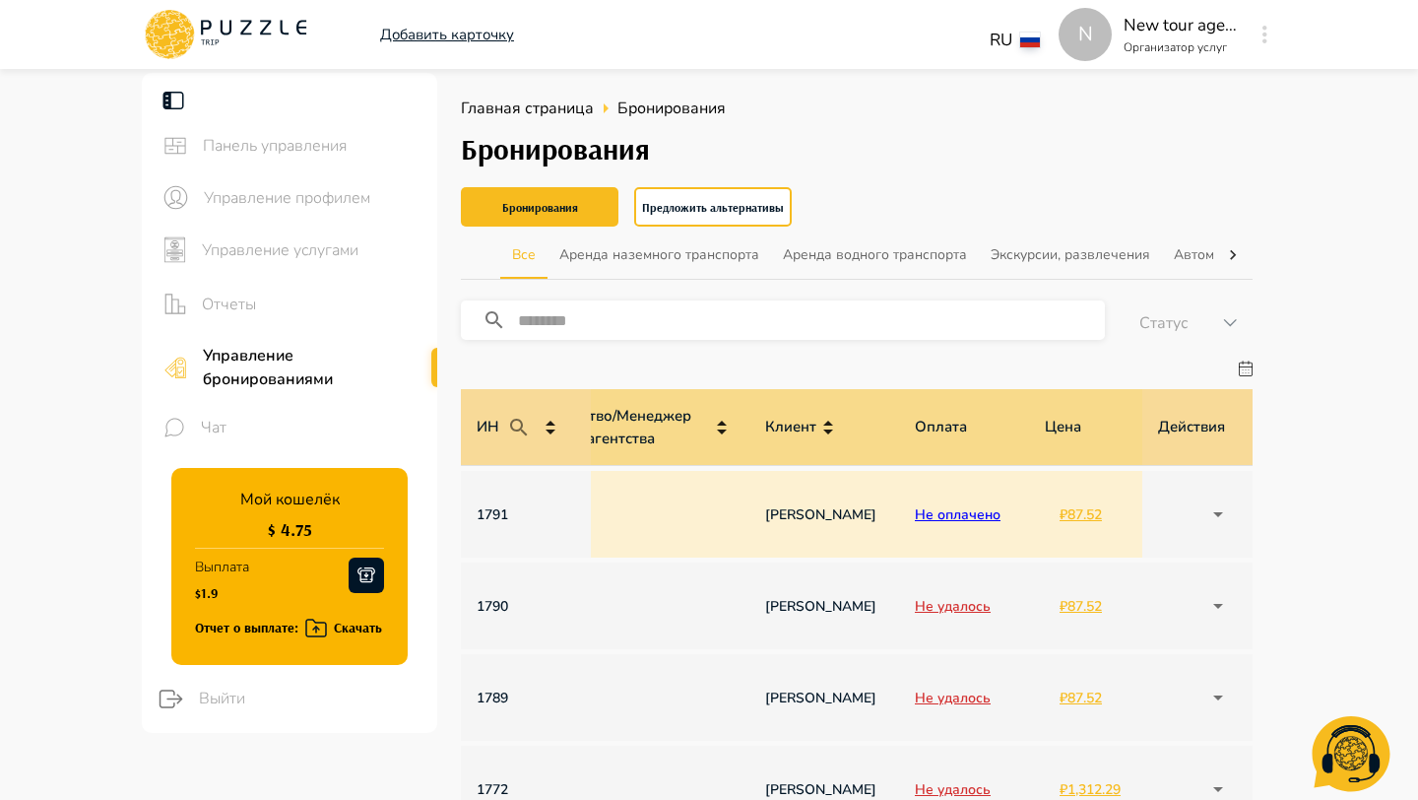
scroll to position [0, 1407]
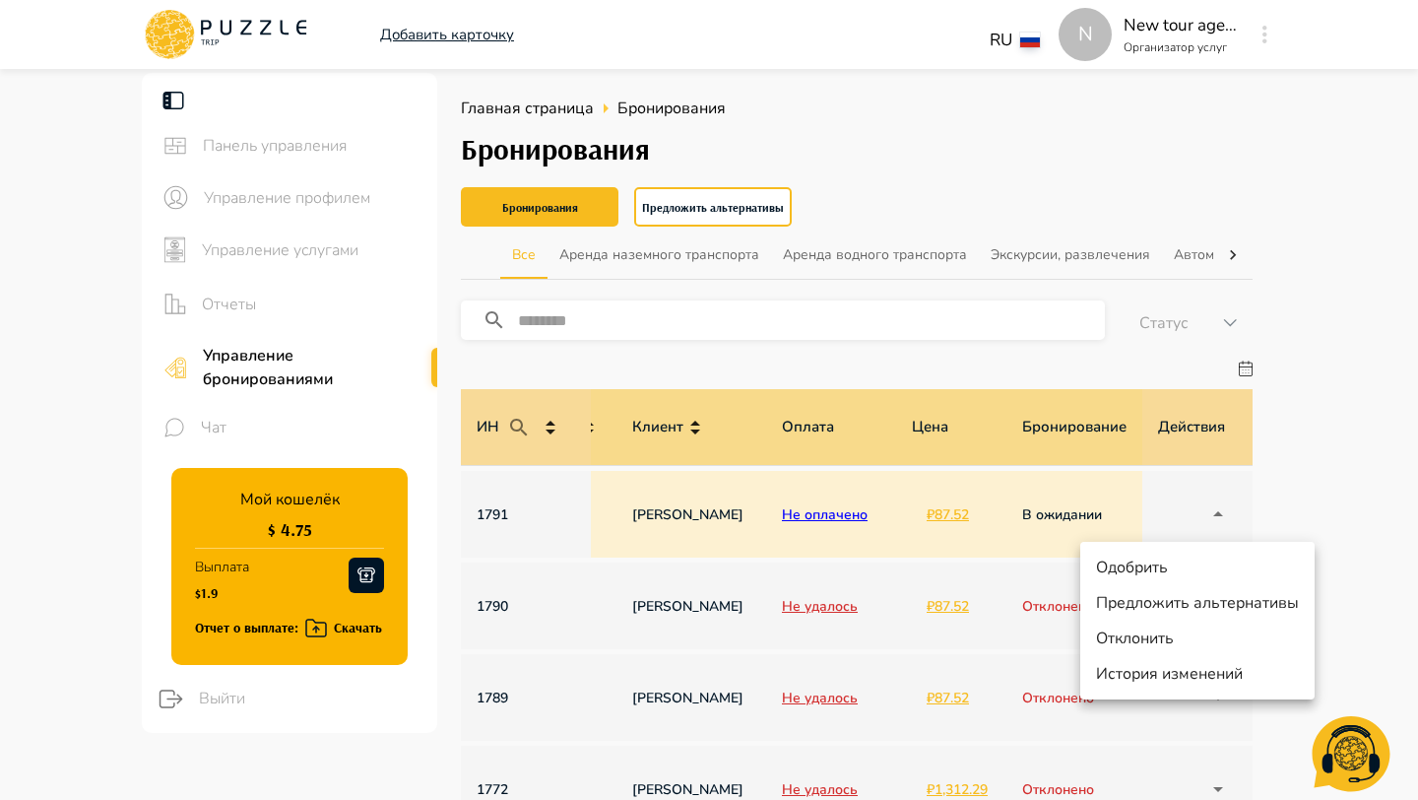
click at [1141, 601] on li "Предложить альтернативы" at bounding box center [1197, 602] width 234 height 35
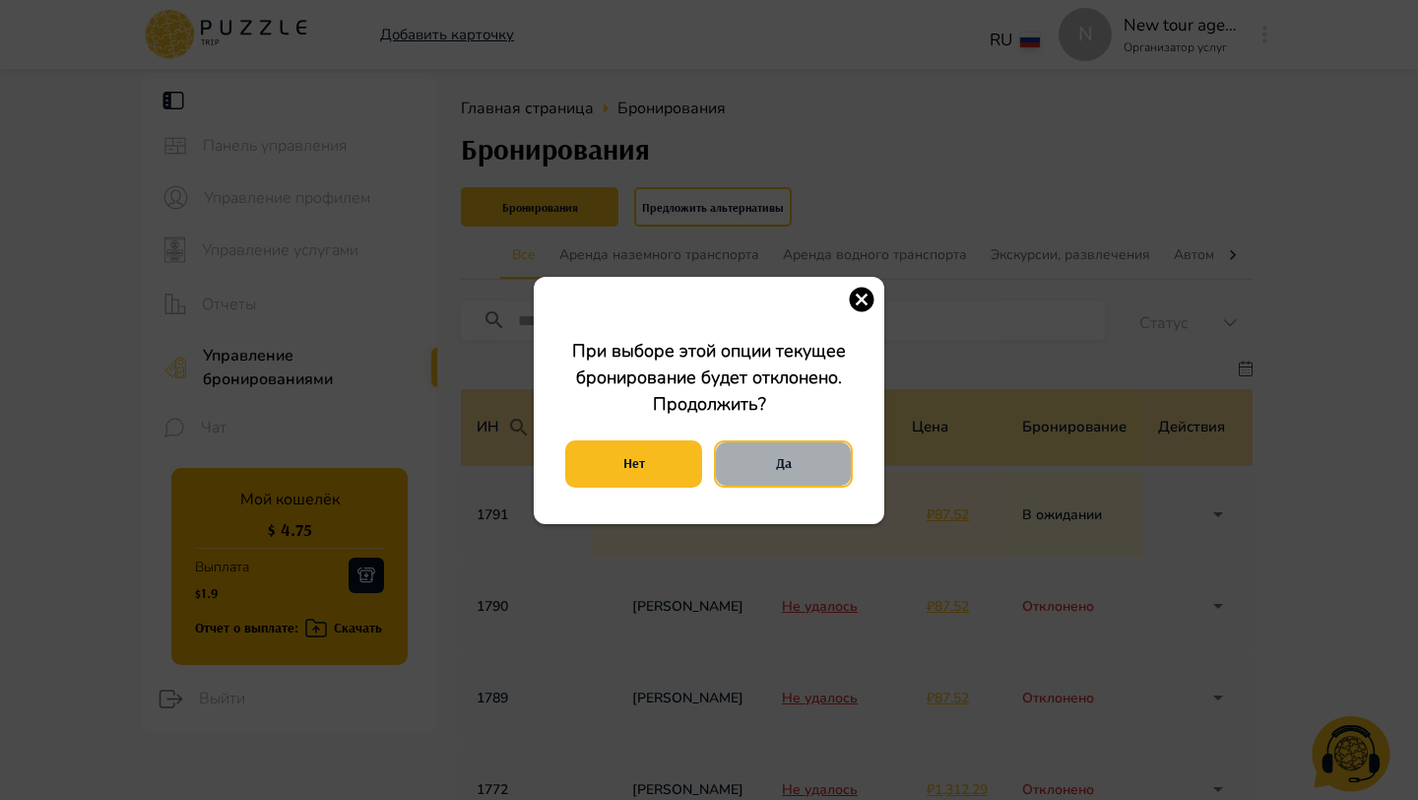
click at [735, 458] on button "Да" at bounding box center [783, 463] width 139 height 47
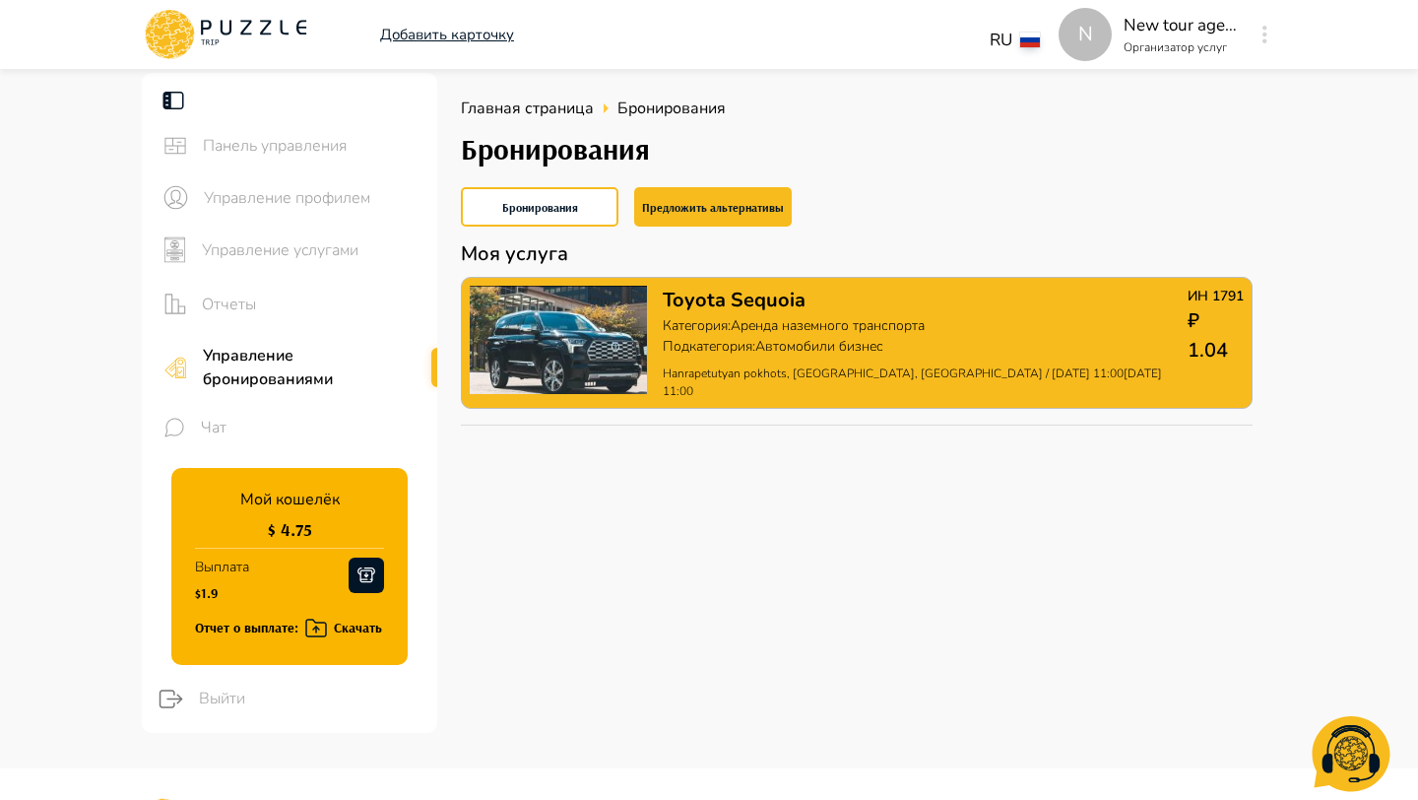
click at [796, 311] on p "Toyota Sequoia" at bounding box center [925, 301] width 525 height 30
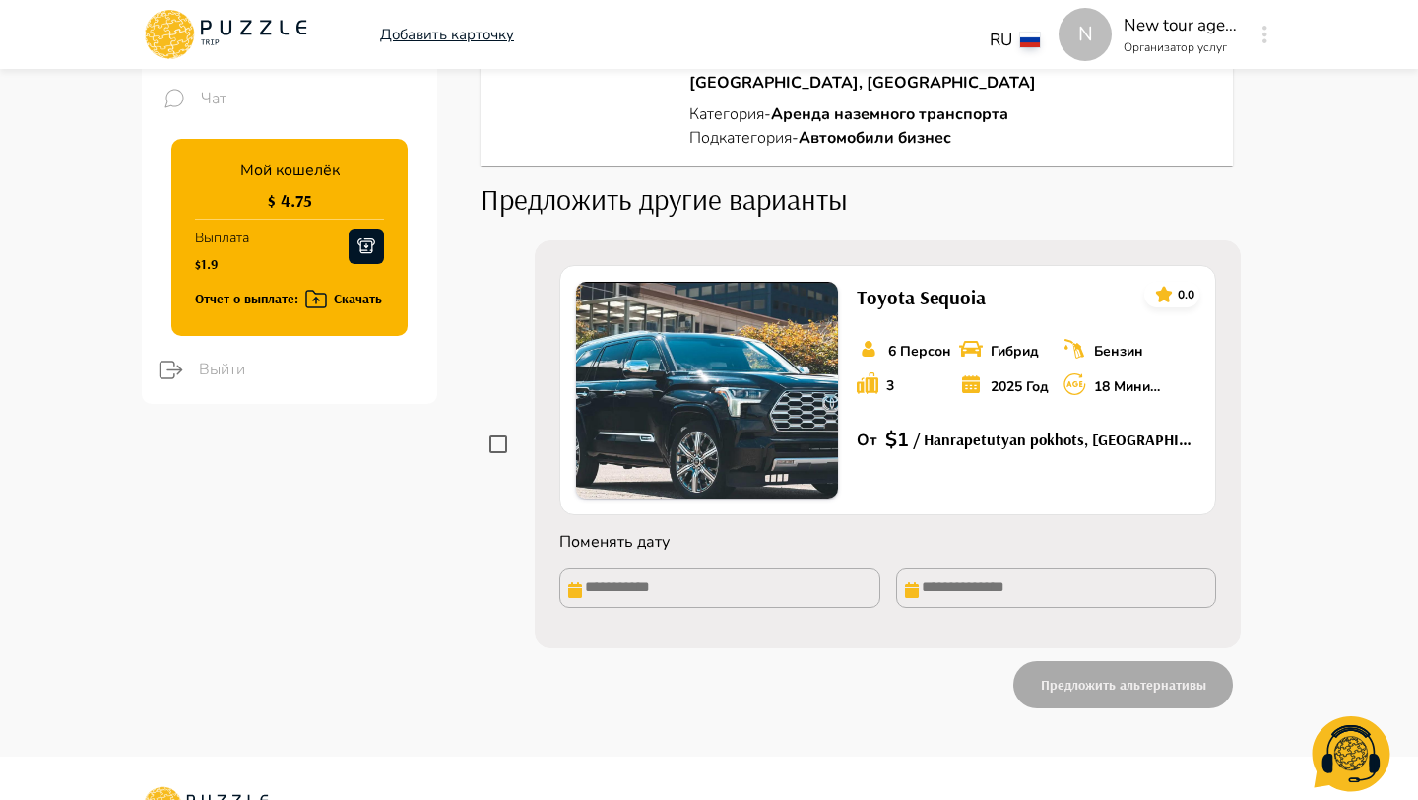
scroll to position [248, 0]
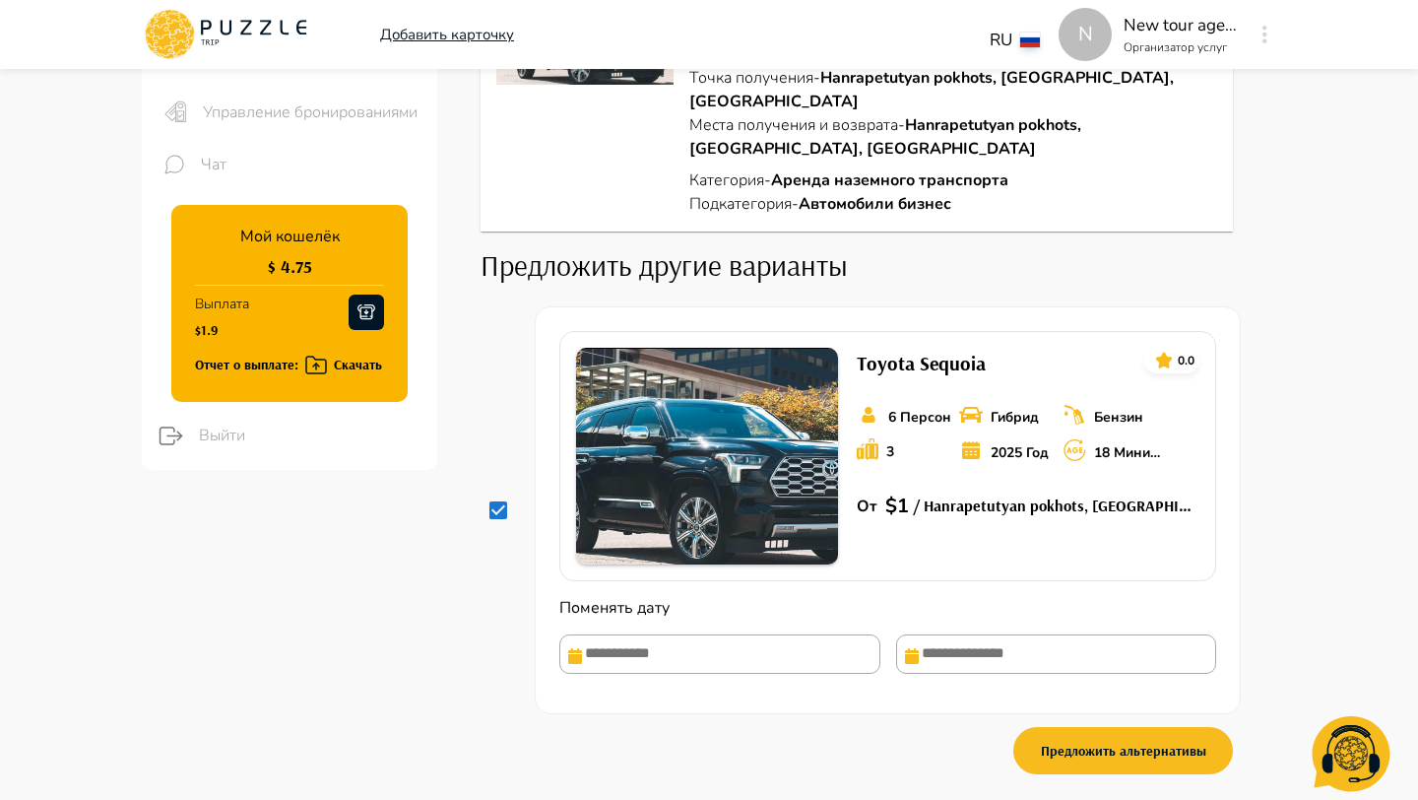
click at [666, 641] on input "text" at bounding box center [719, 653] width 321 height 39
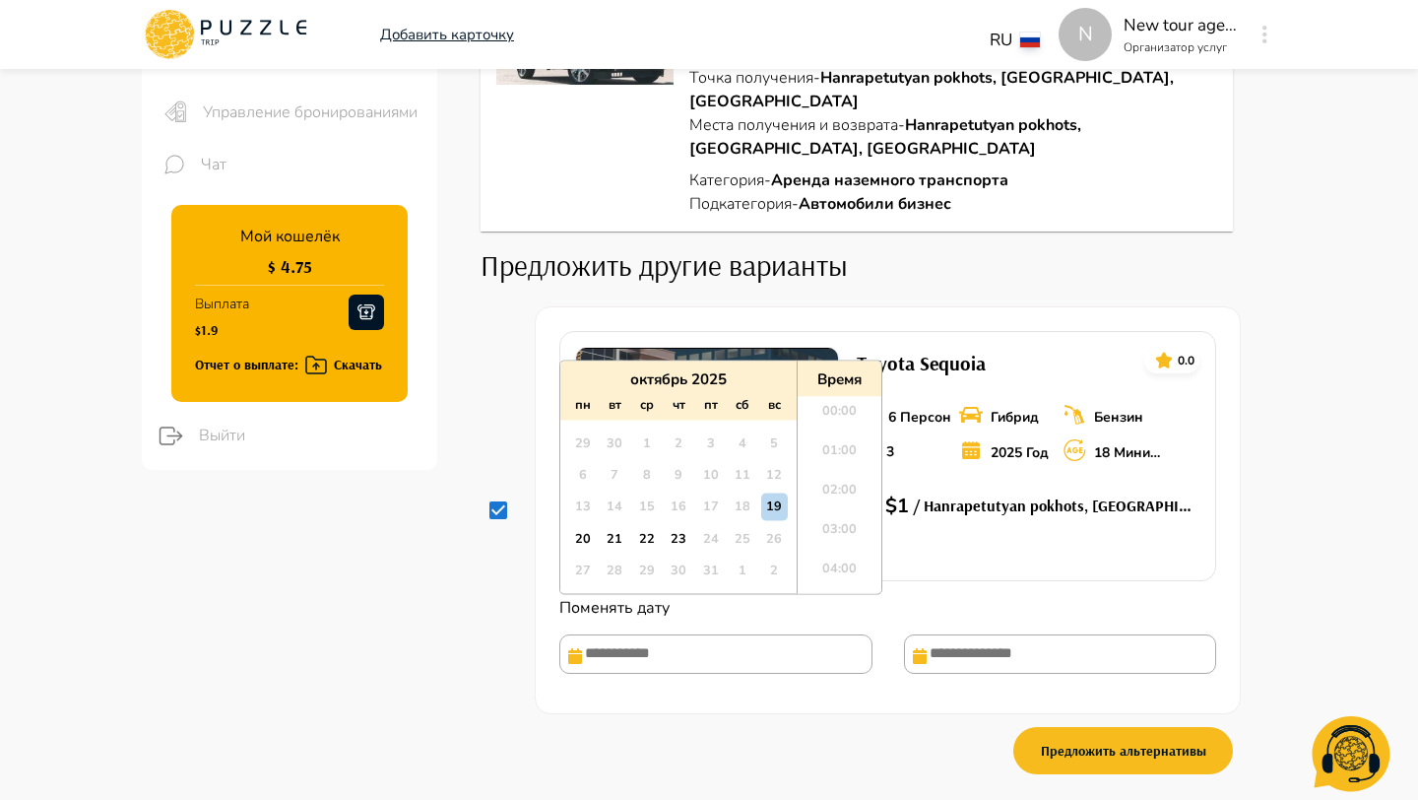
scroll to position [394, 0]
click at [668, 543] on div "23" at bounding box center [678, 538] width 27 height 27
type input "**********"
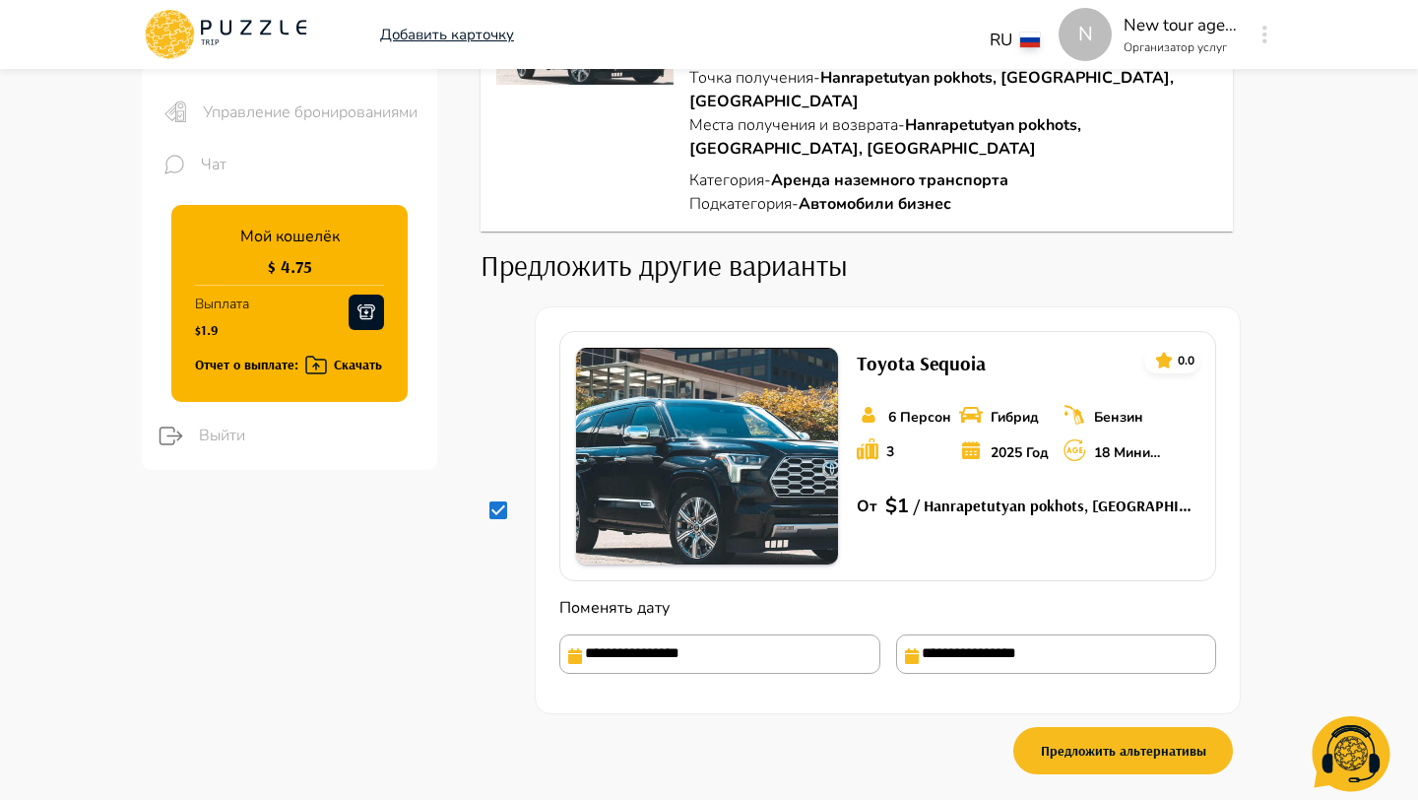
click at [922, 725] on div "**********" at bounding box center [857, 542] width 753 height 473
click at [1073, 735] on button "Предложить альтернативы" at bounding box center [1124, 750] width 220 height 47
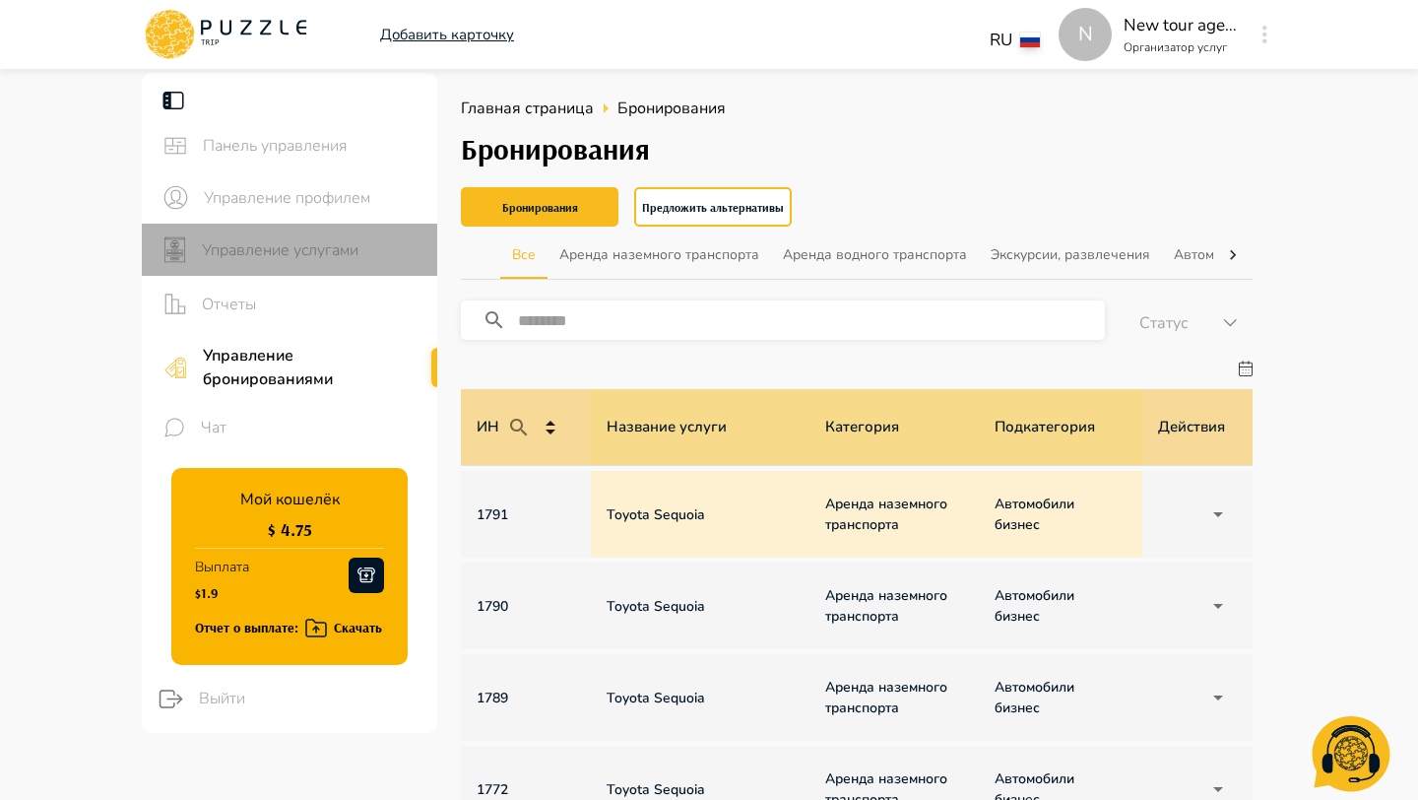
click at [332, 252] on span "Управление услугами" at bounding box center [312, 250] width 220 height 24
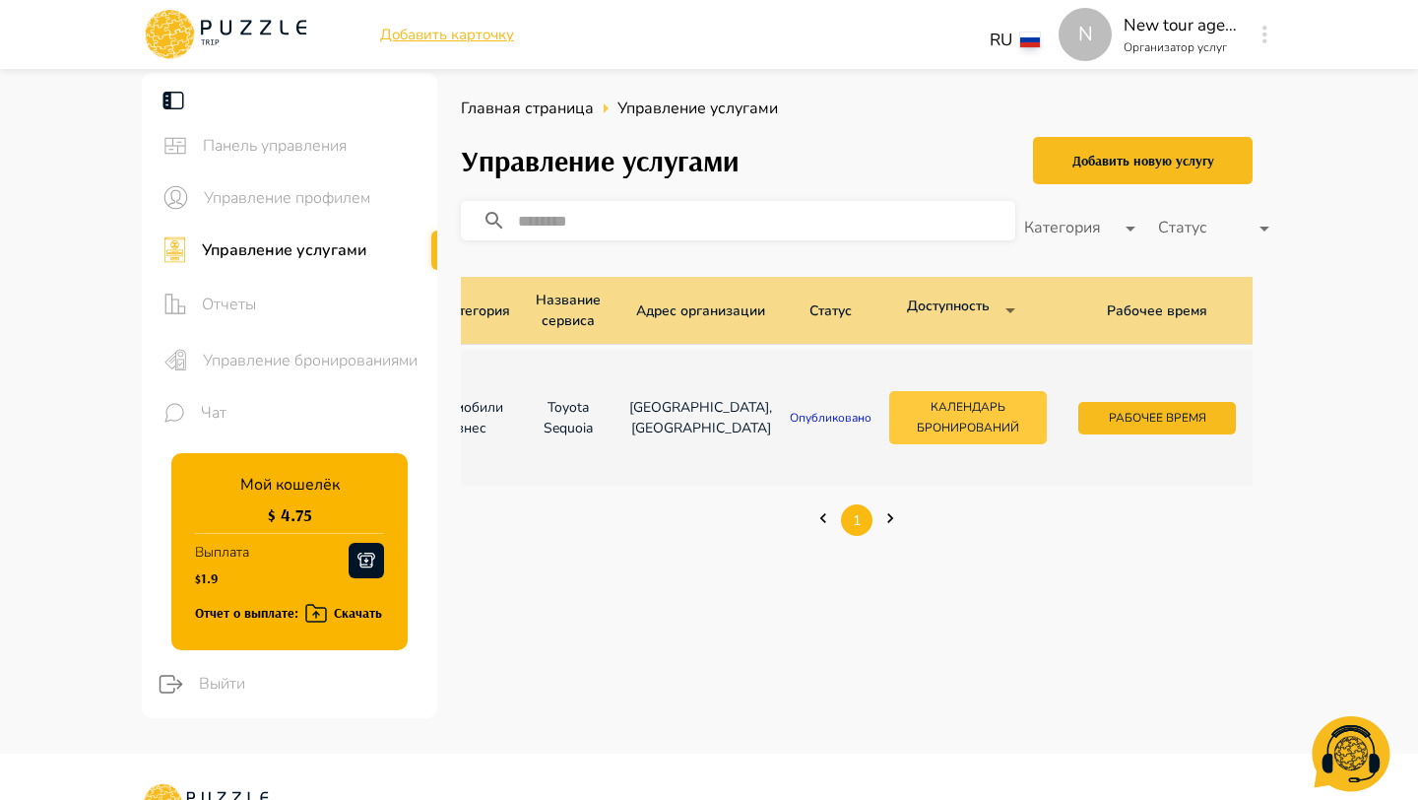
scroll to position [0, 277]
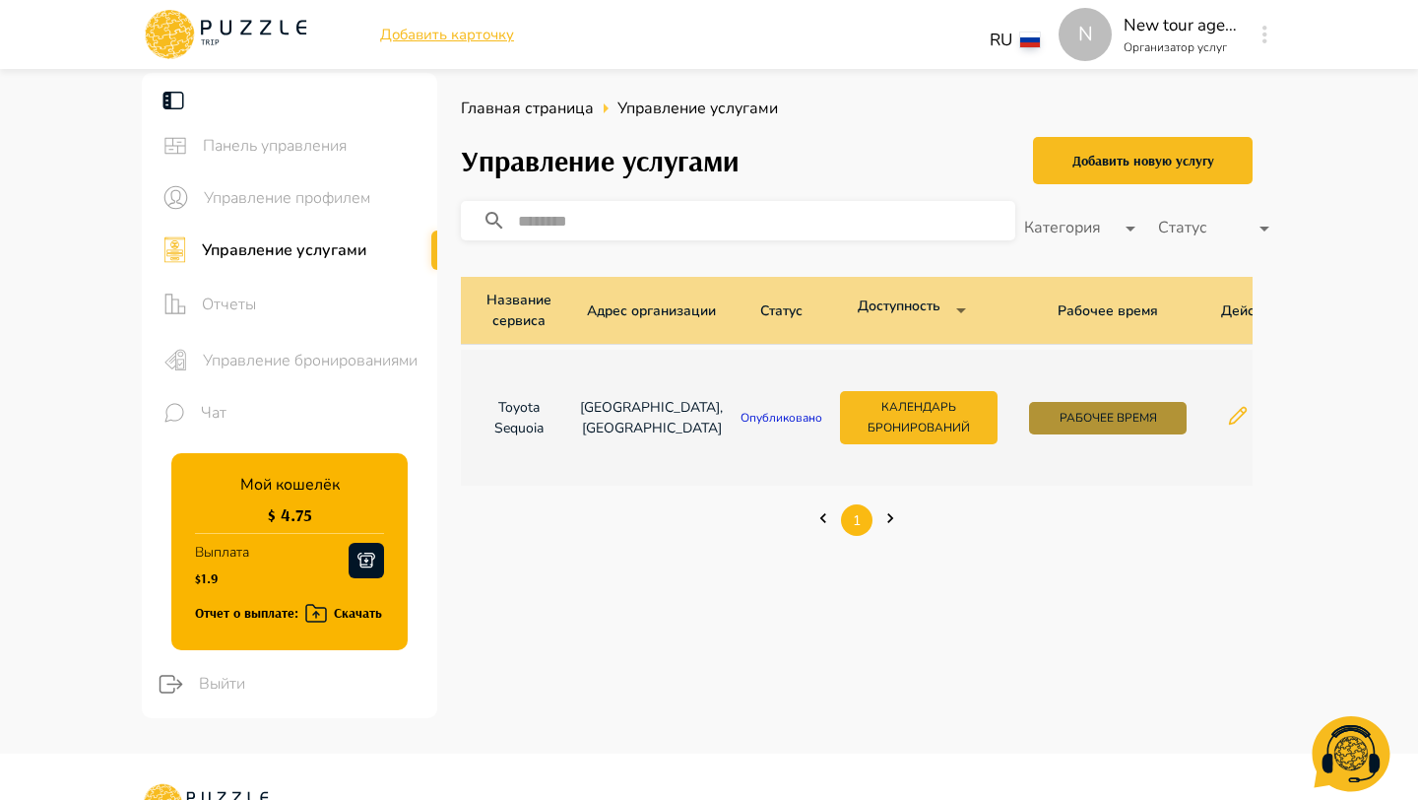
click at [1070, 420] on button "Рабочее время" at bounding box center [1108, 418] width 158 height 33
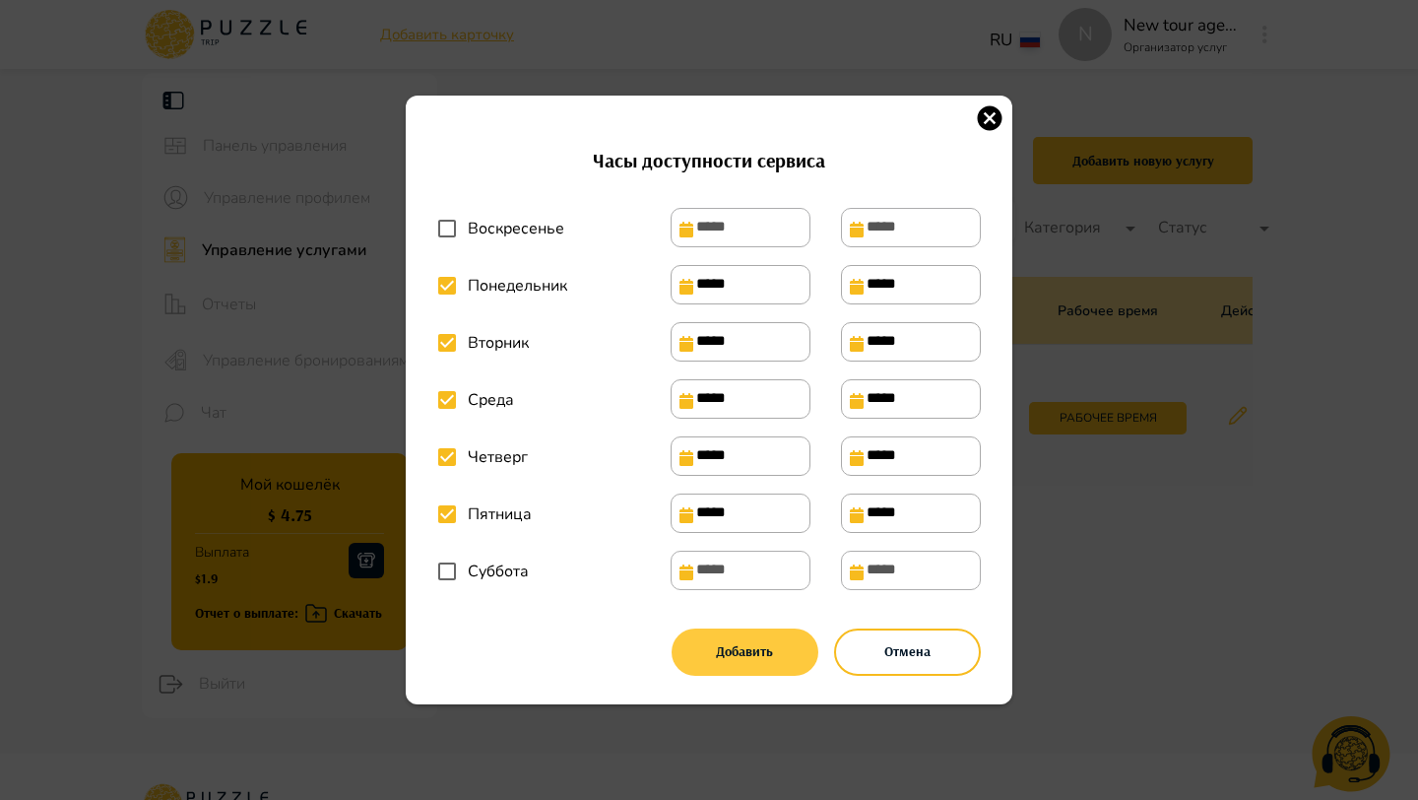
click at [733, 656] on button "Добавить" at bounding box center [745, 651] width 147 height 47
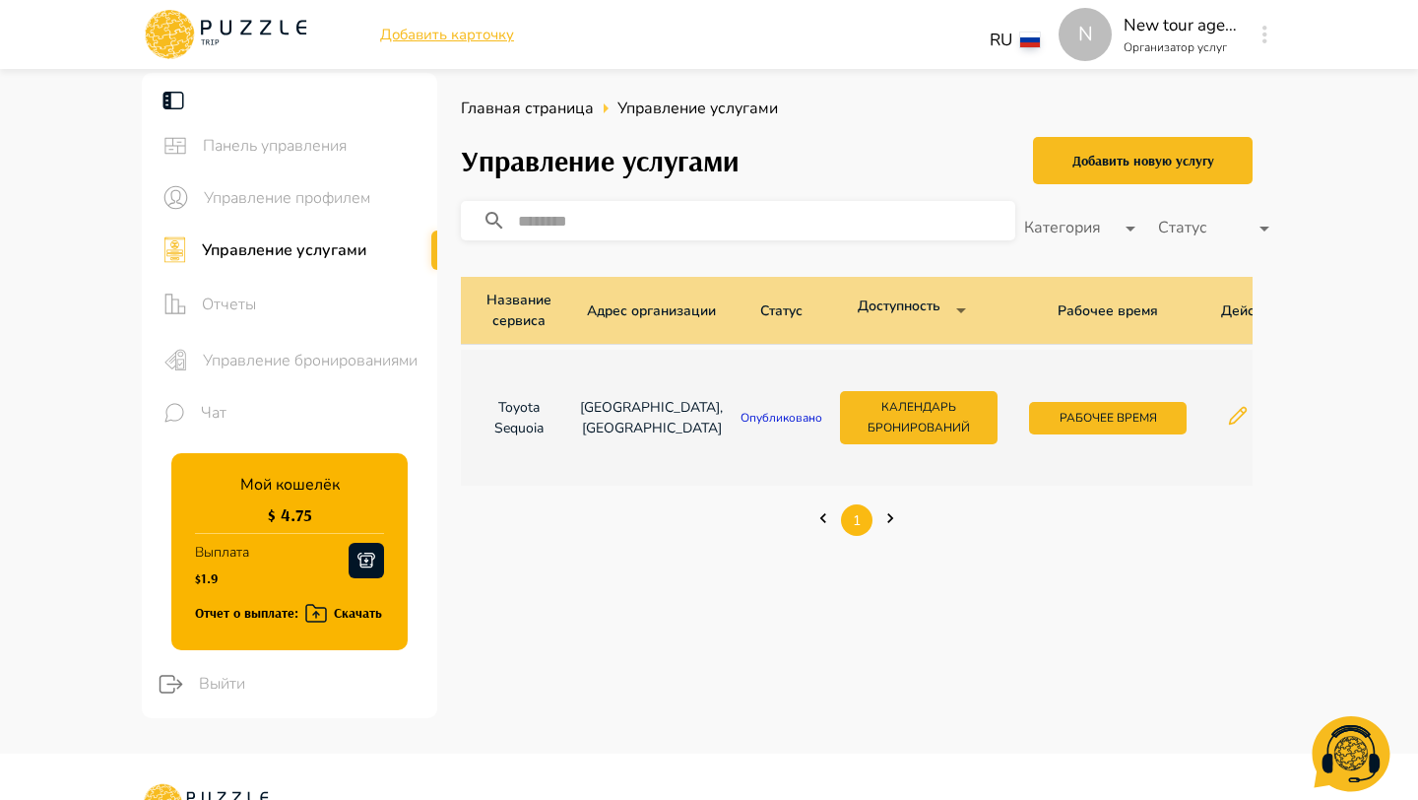
click at [353, 360] on span "Управление бронированиями" at bounding box center [312, 361] width 219 height 24
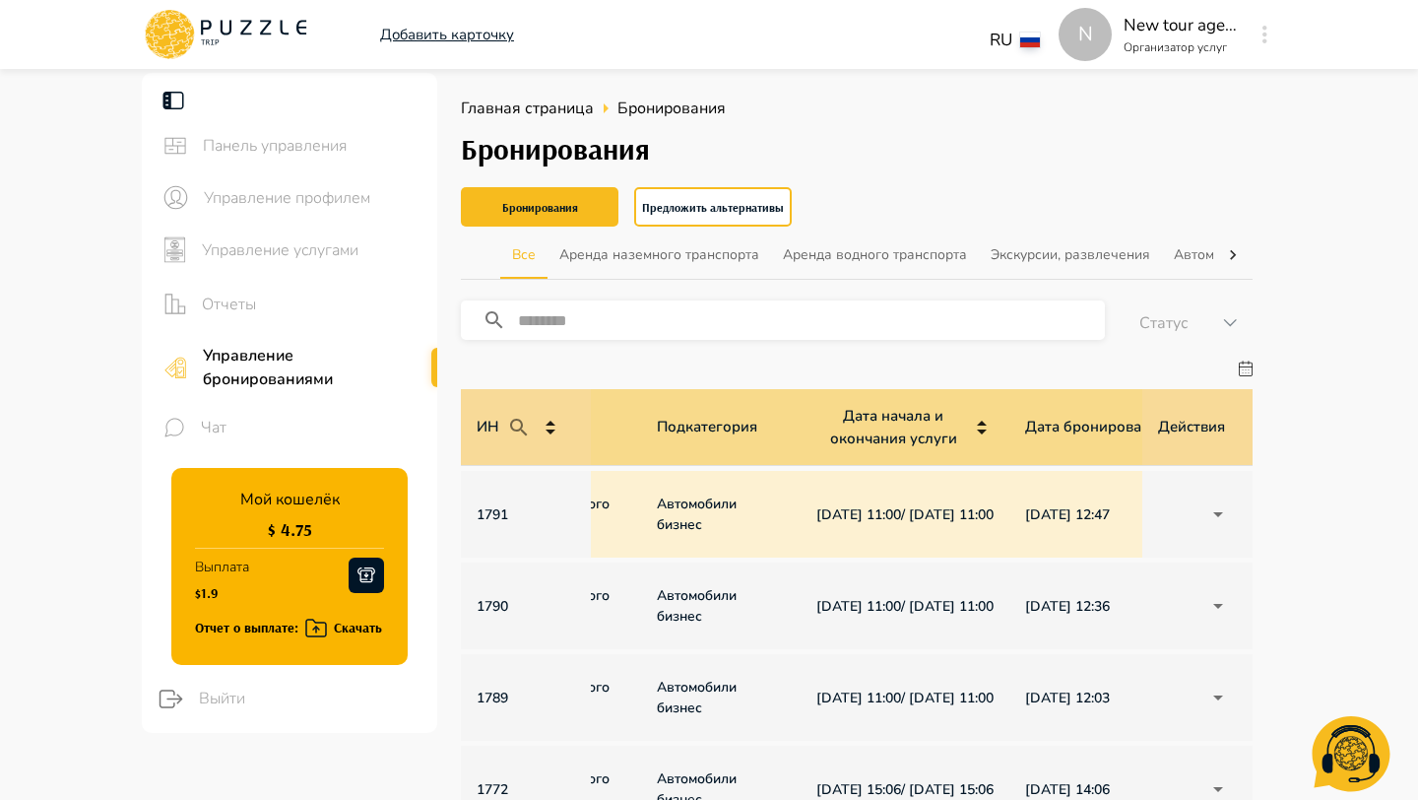
scroll to position [0, 546]
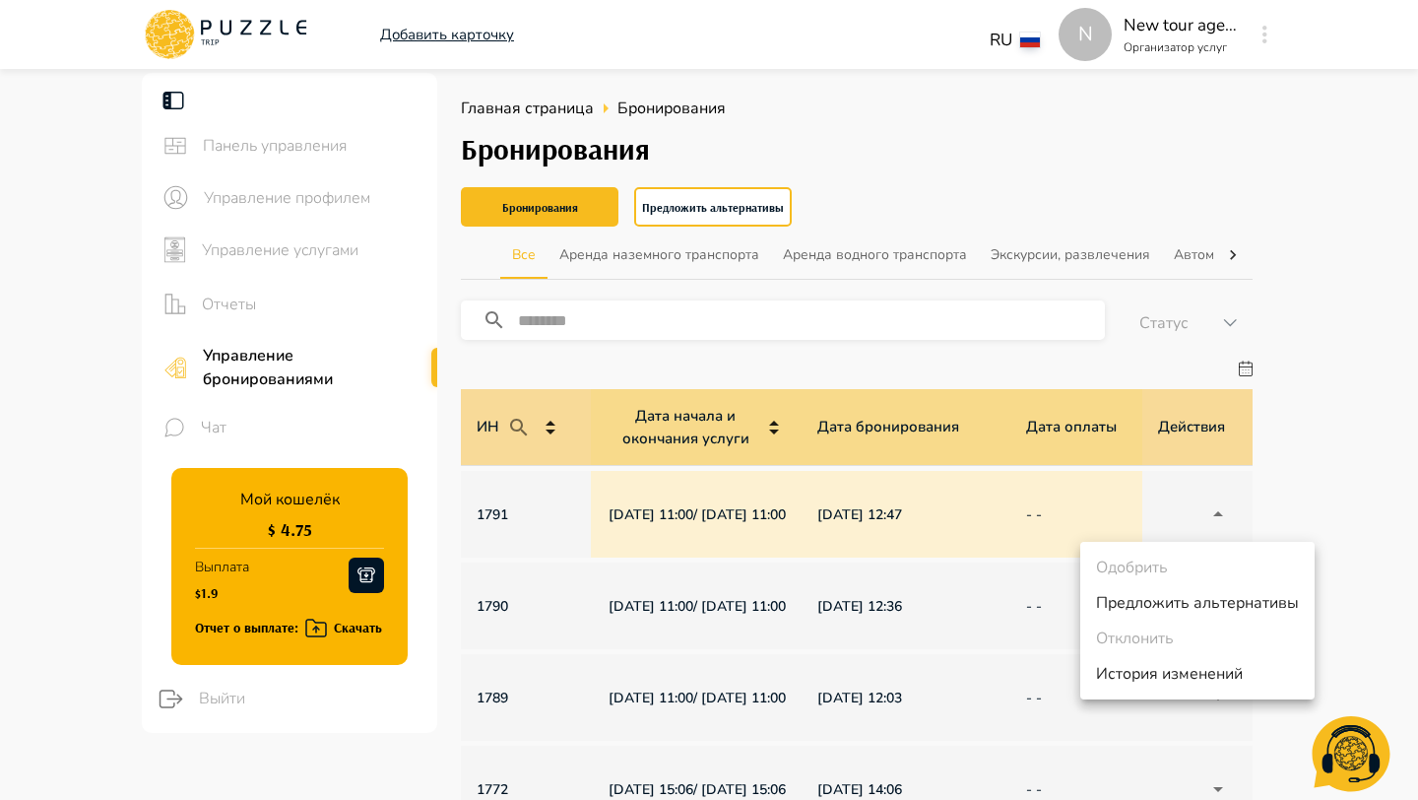
click at [1173, 597] on li "Предложить альтернативы" at bounding box center [1197, 602] width 234 height 35
type input "**********"
